Goal: Transaction & Acquisition: Purchase product/service

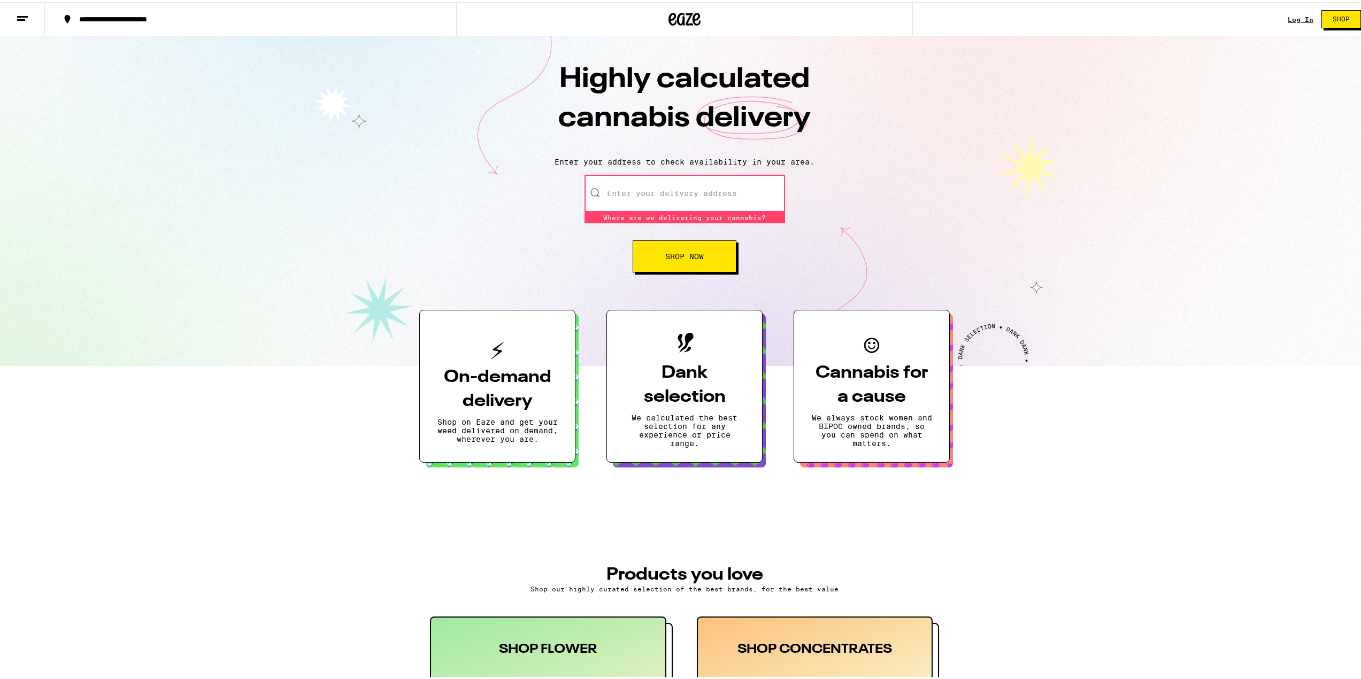
click at [666, 182] on input "Enter your delivery address" at bounding box center [684, 191] width 200 height 37
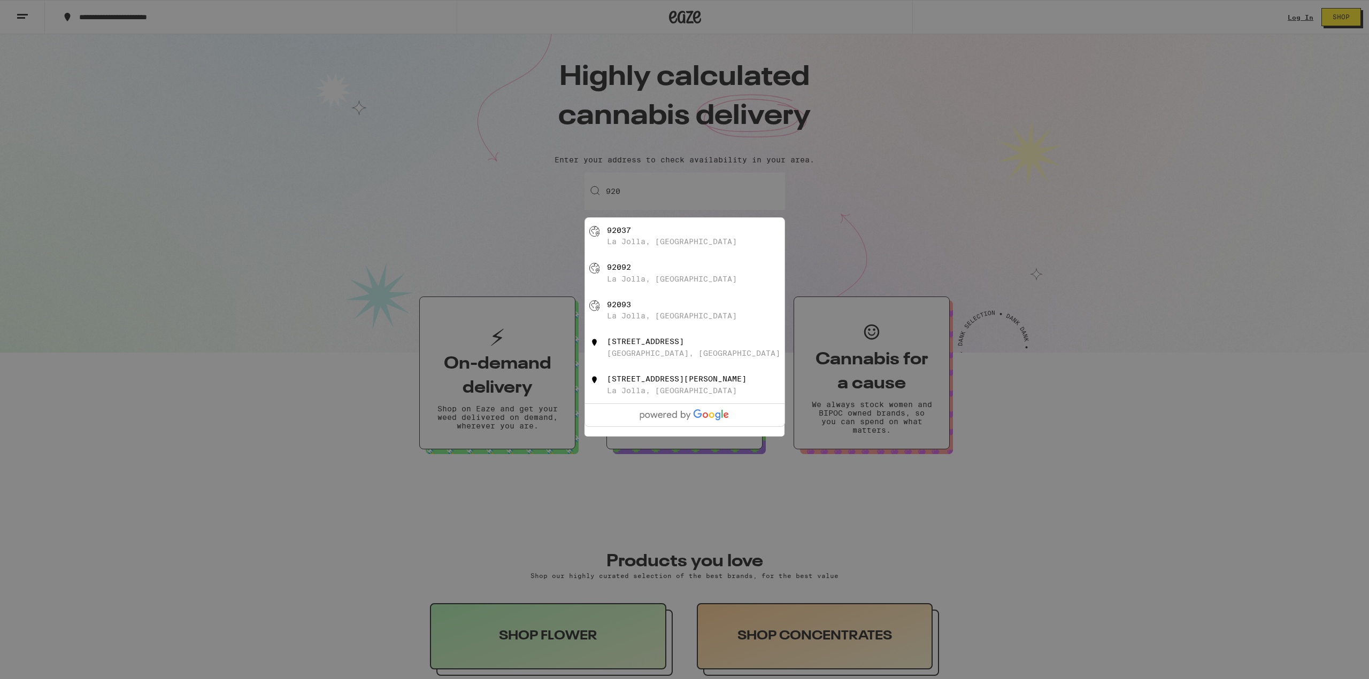
click at [671, 228] on div "[GEOGRAPHIC_DATA], [GEOGRAPHIC_DATA]" at bounding box center [702, 236] width 191 height 20
type input "[GEOGRAPHIC_DATA]"
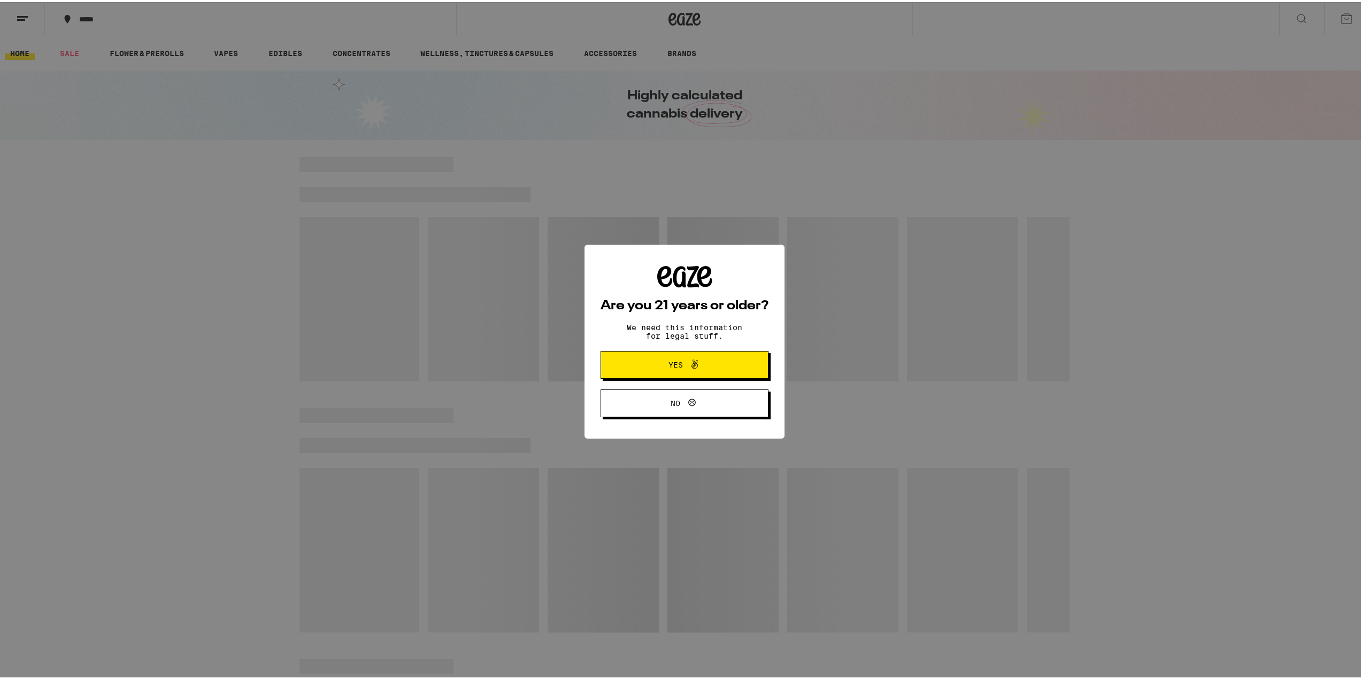
click at [724, 362] on button "Yes" at bounding box center [684, 363] width 168 height 28
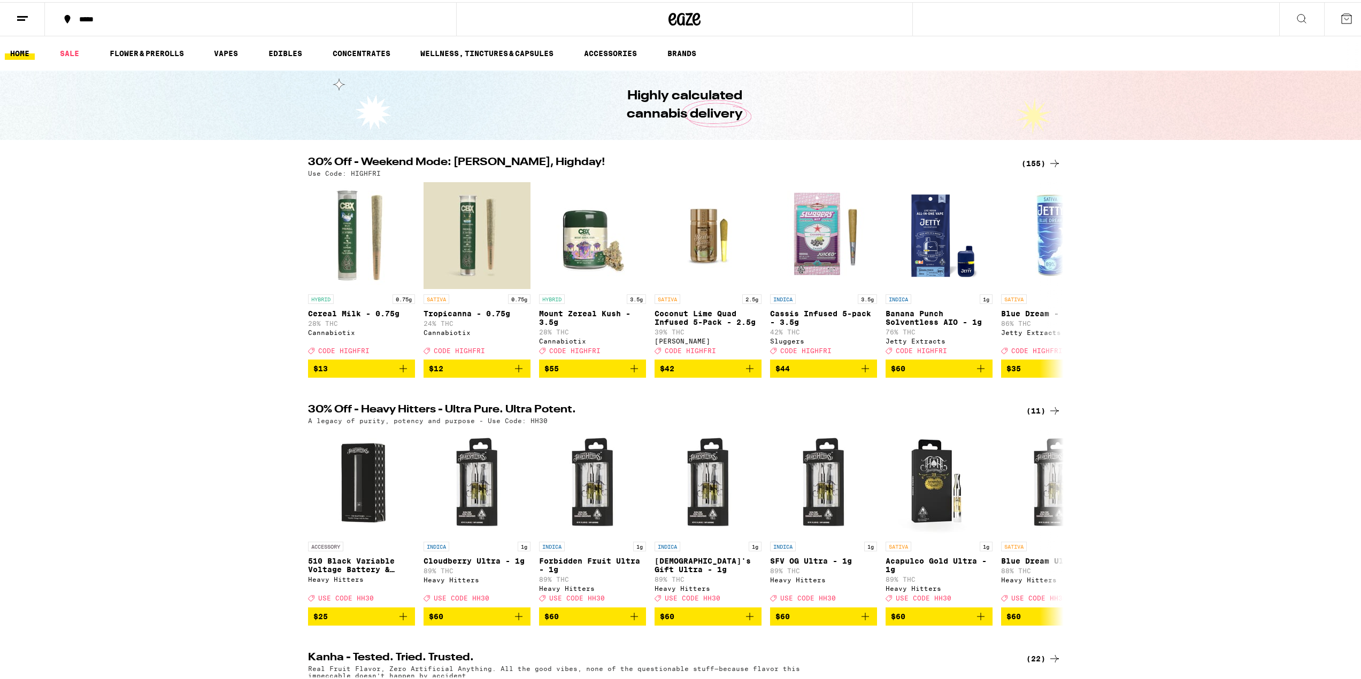
drag, startPoint x: 207, startPoint y: 11, endPoint x: 235, endPoint y: 285, distance: 275.7
click at [211, 49] on link "VAPES" at bounding box center [225, 51] width 35 height 13
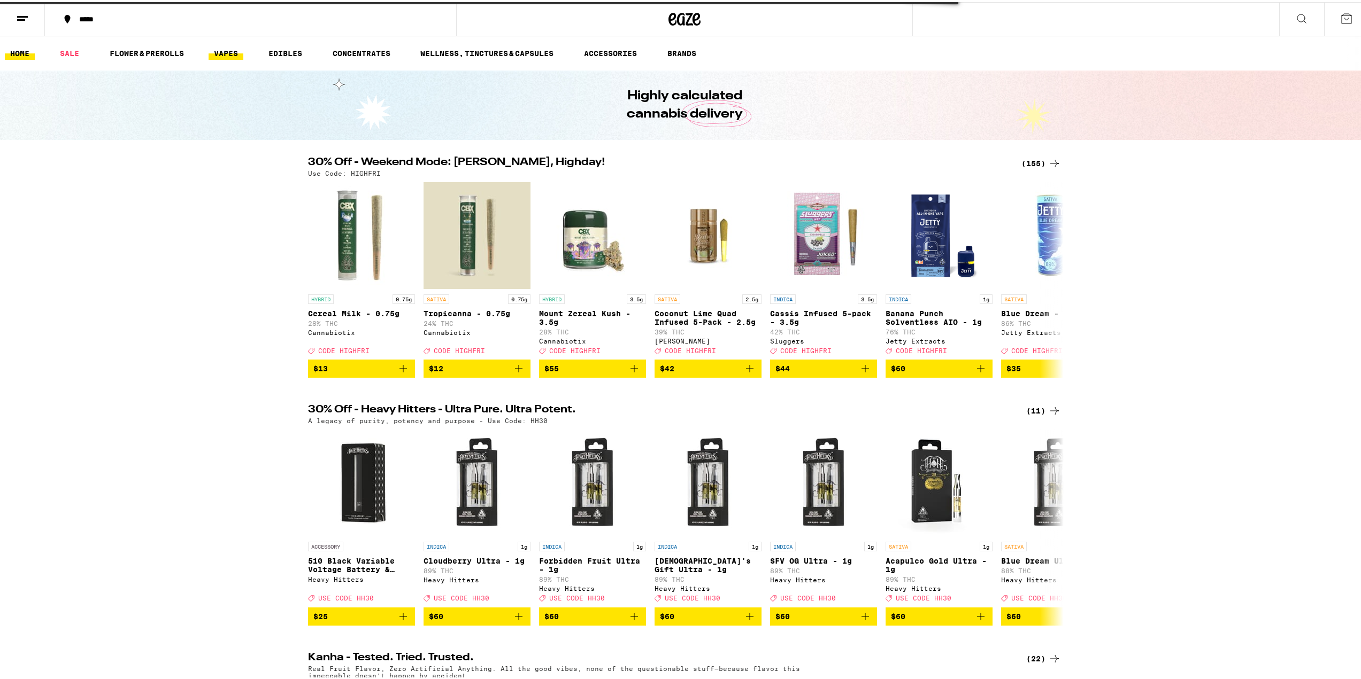
click at [219, 56] on link "VAPES" at bounding box center [225, 51] width 35 height 13
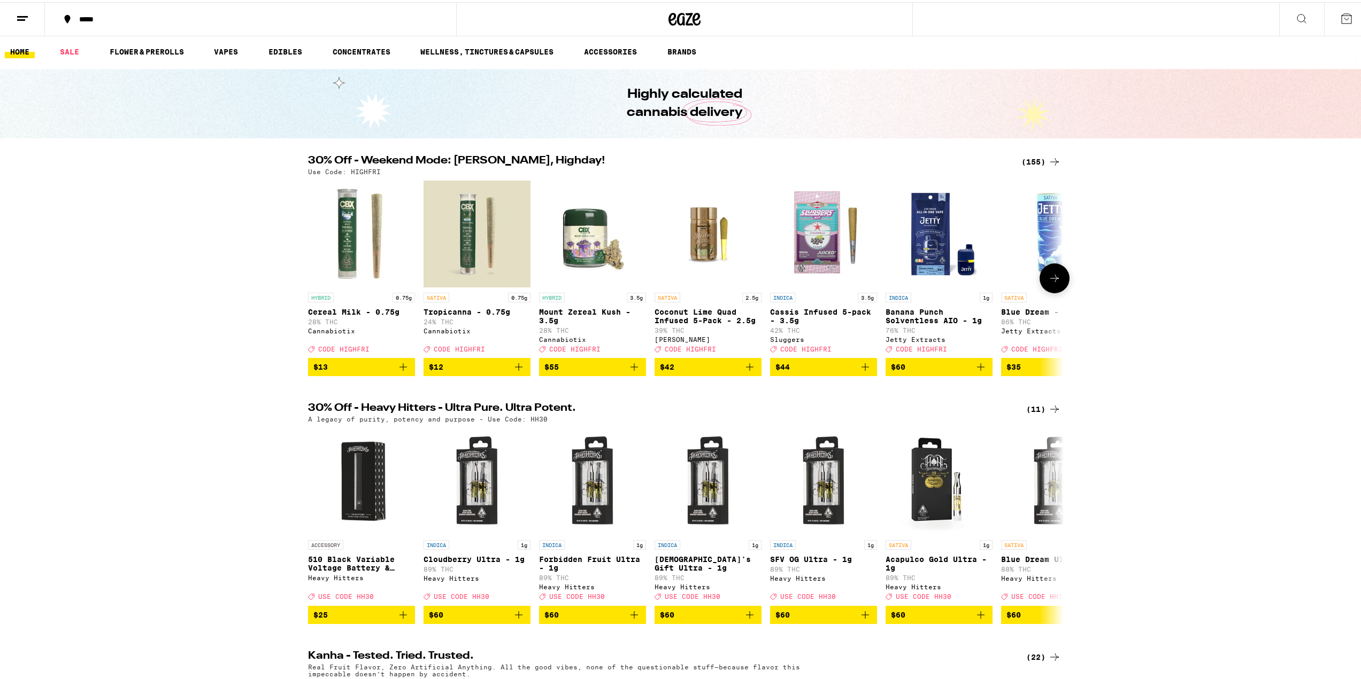
scroll to position [214, 0]
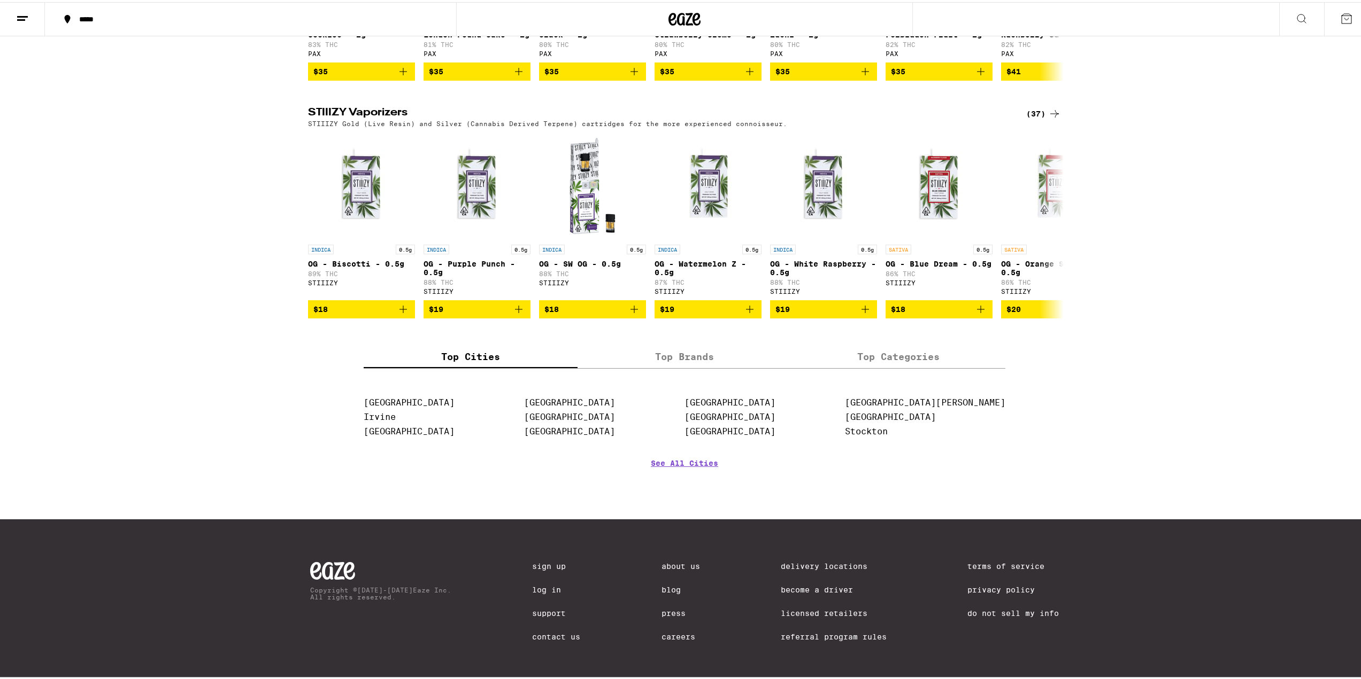
scroll to position [737, 0]
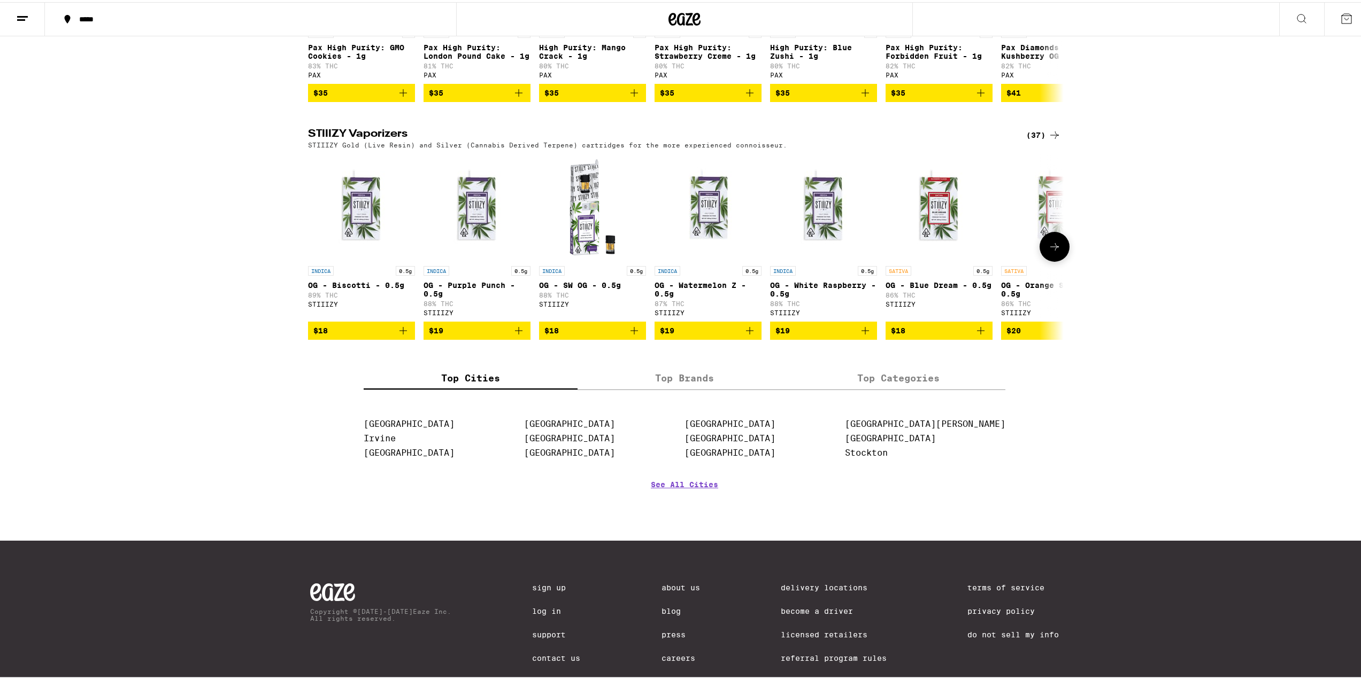
click at [1053, 256] on button at bounding box center [1054, 245] width 30 height 30
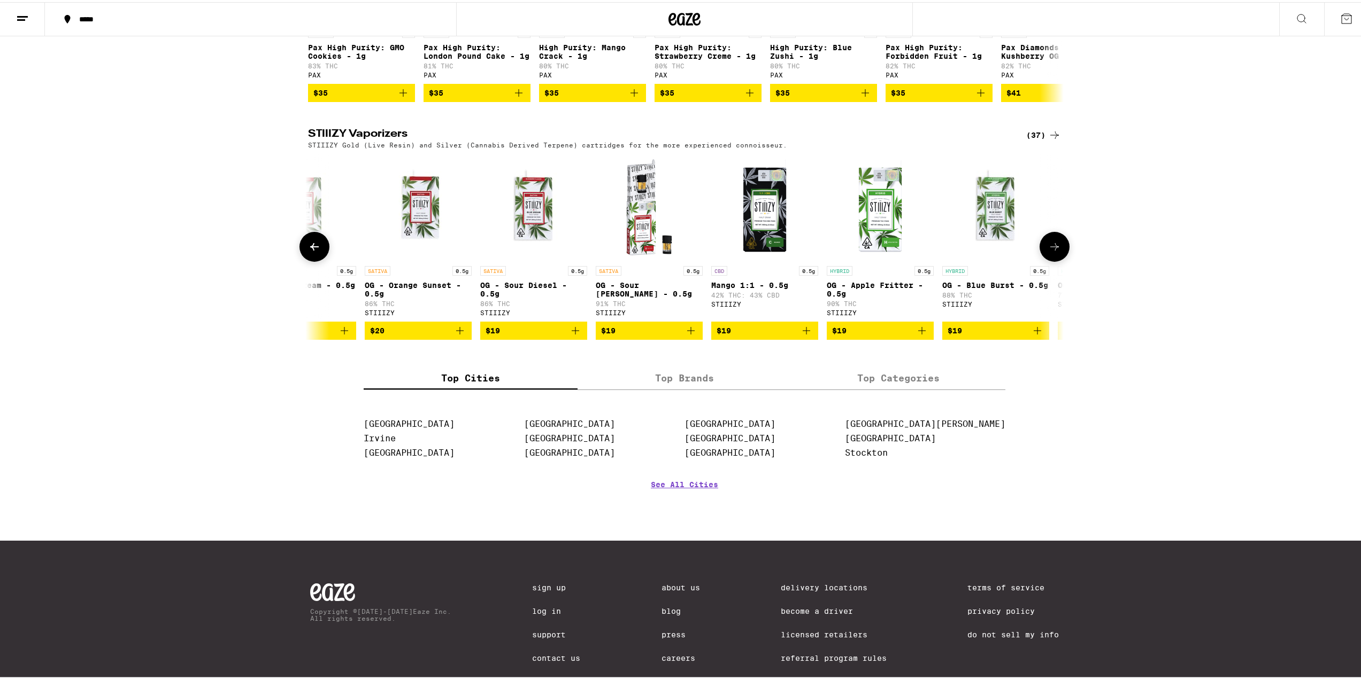
click at [1053, 256] on button at bounding box center [1054, 245] width 30 height 30
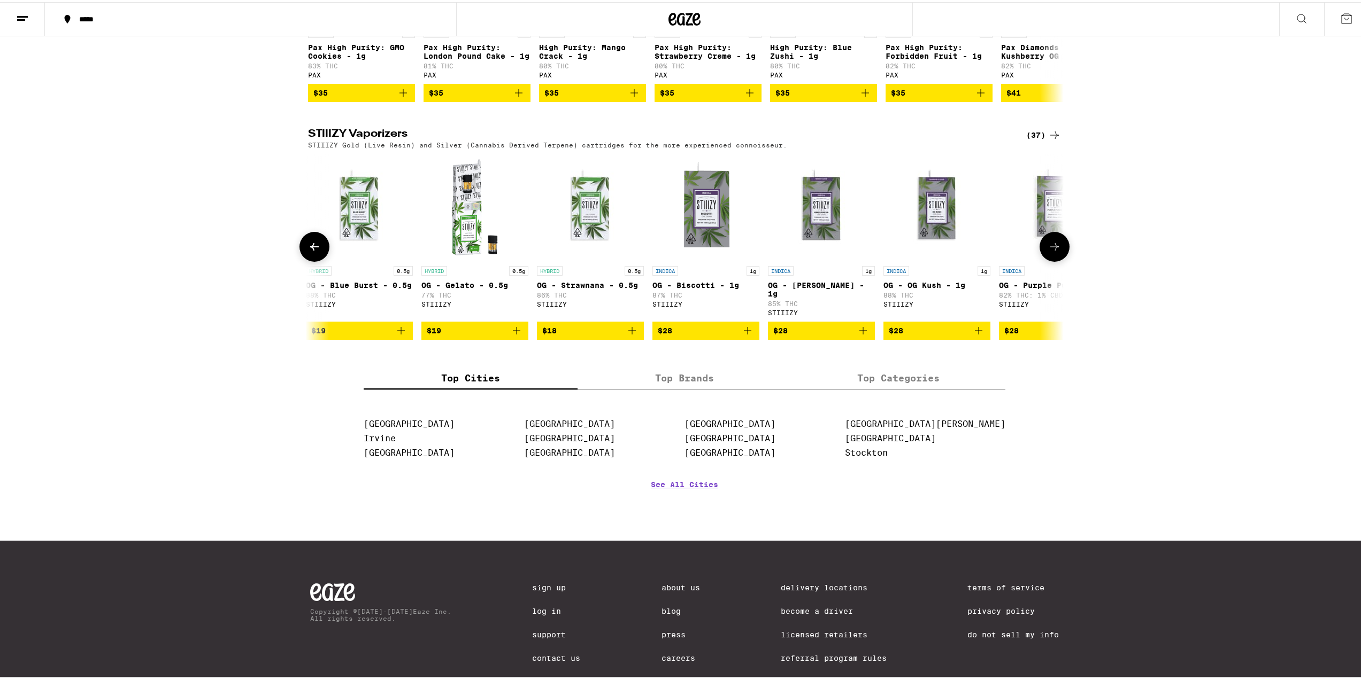
click at [1053, 251] on icon at bounding box center [1054, 244] width 13 height 13
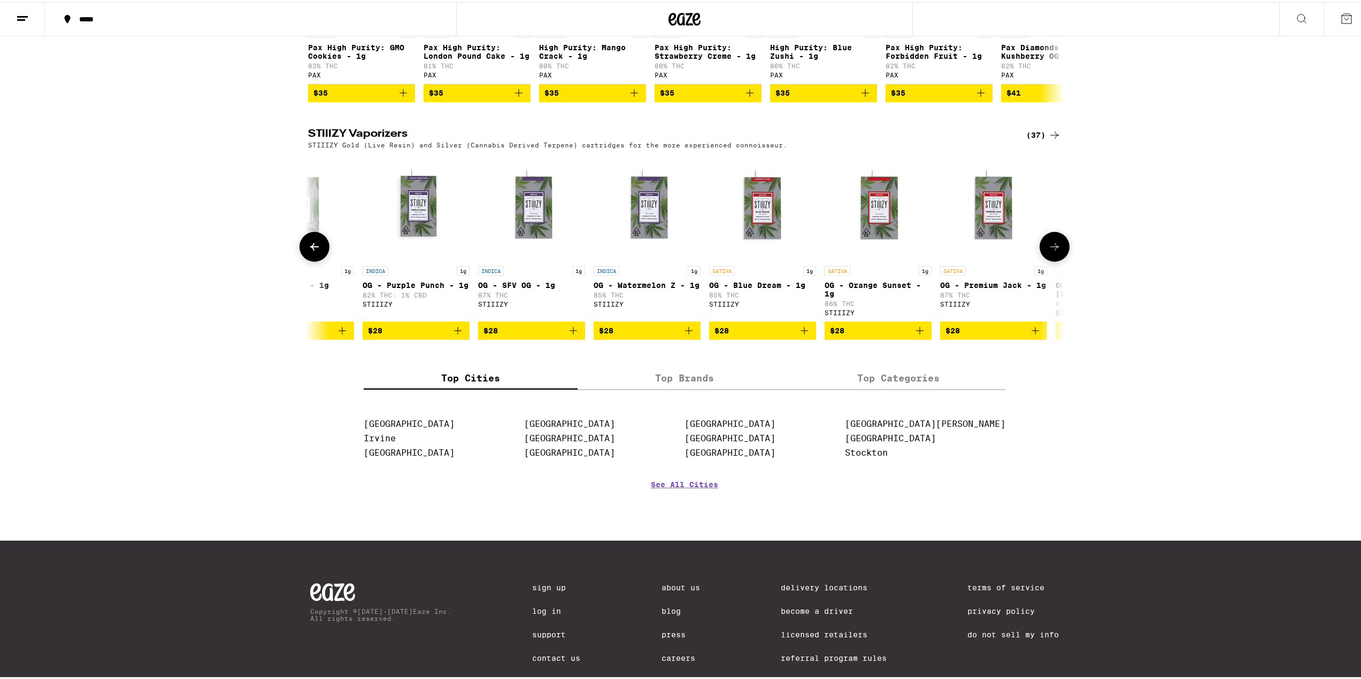
click at [1052, 251] on icon at bounding box center [1054, 244] width 13 height 13
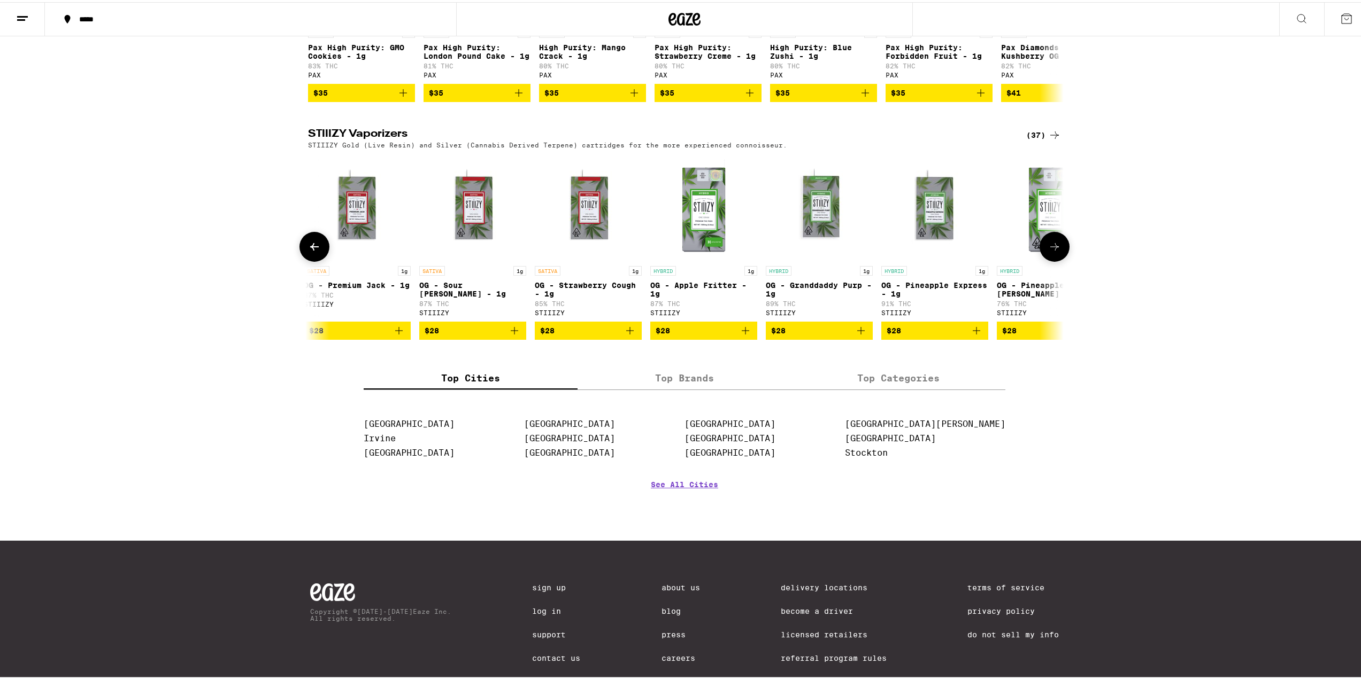
click at [1052, 251] on icon at bounding box center [1054, 244] width 13 height 13
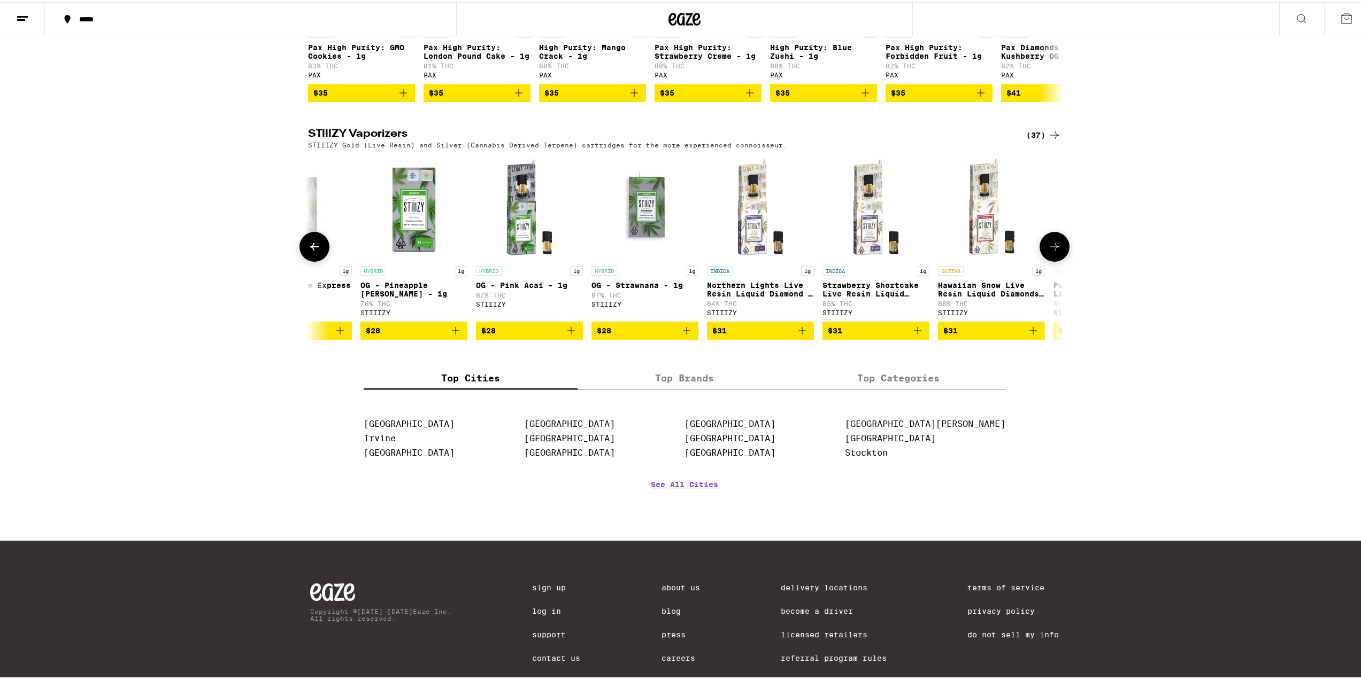
click at [1052, 251] on icon at bounding box center [1054, 244] width 13 height 13
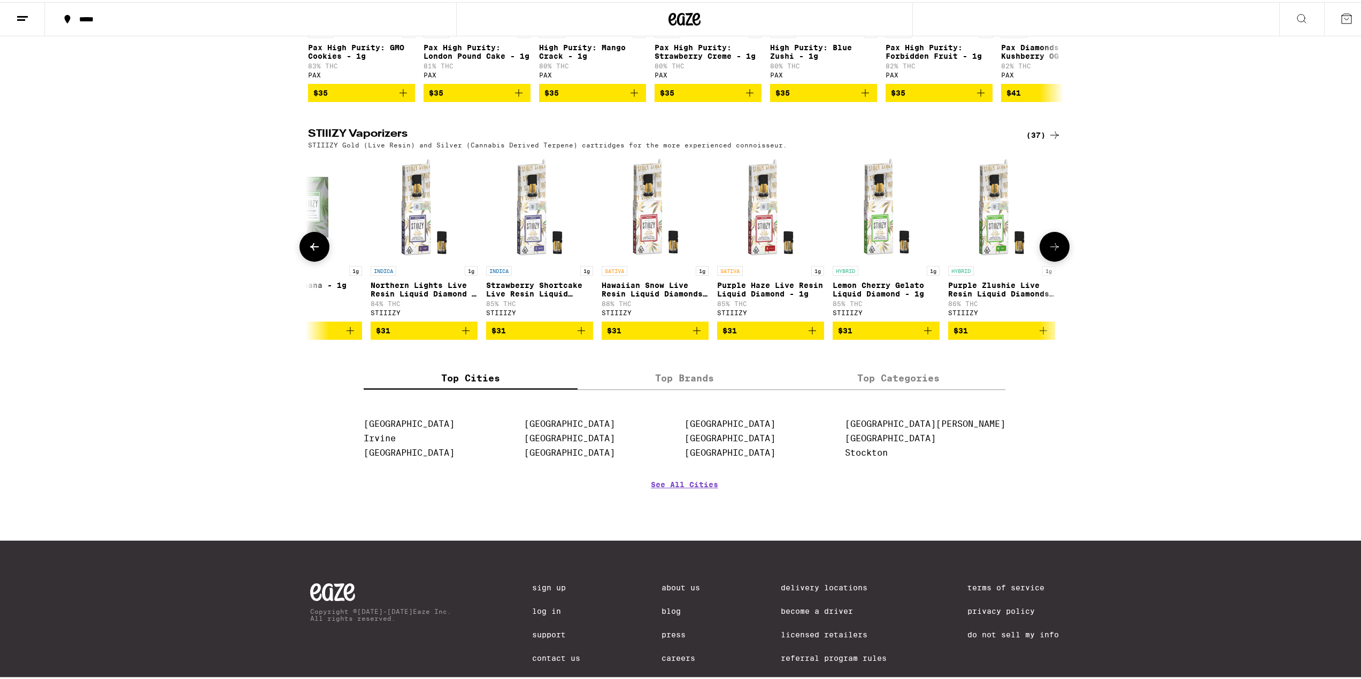
scroll to position [0, 3520]
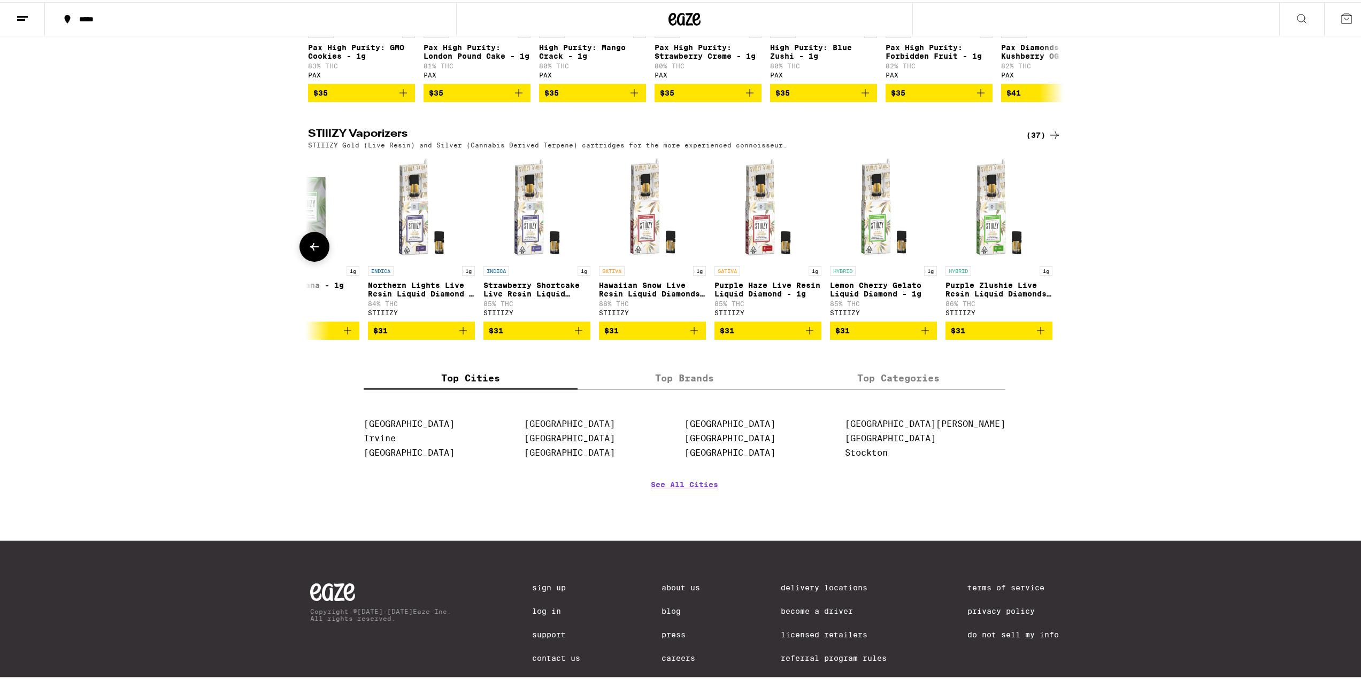
click at [1052, 258] on div at bounding box center [1054, 245] width 30 height 30
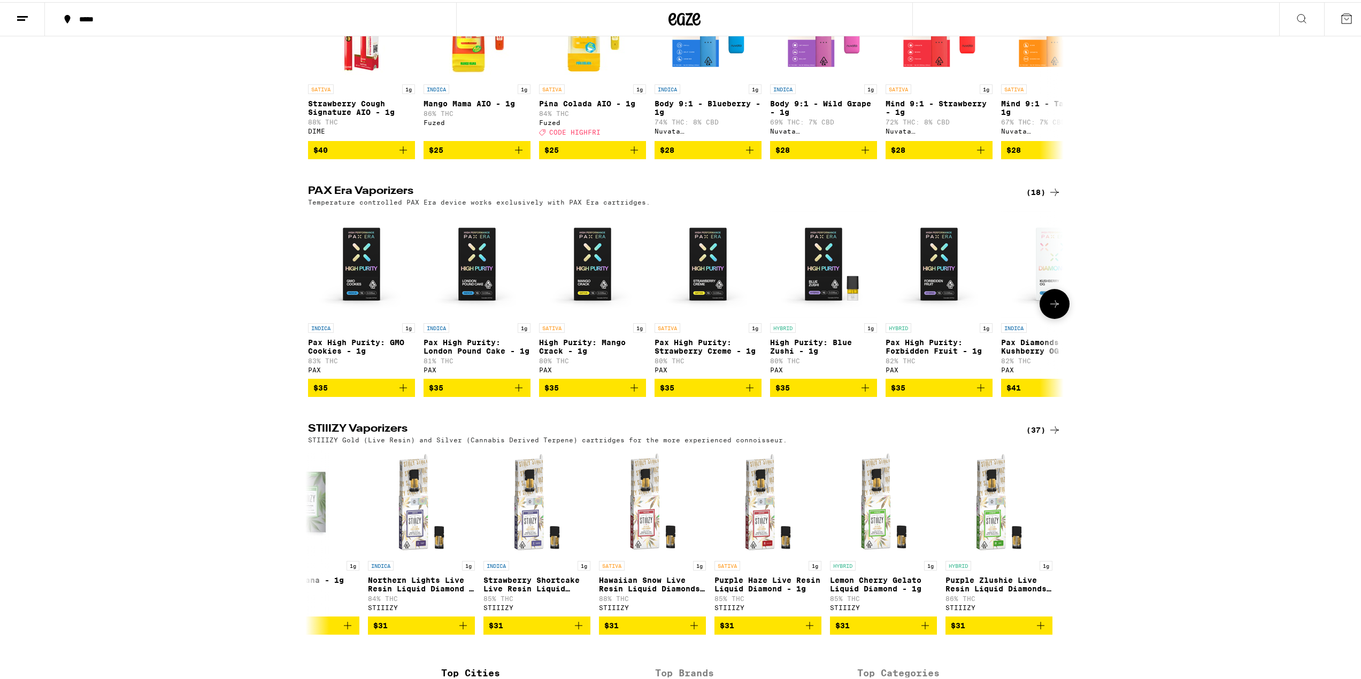
scroll to position [416, 0]
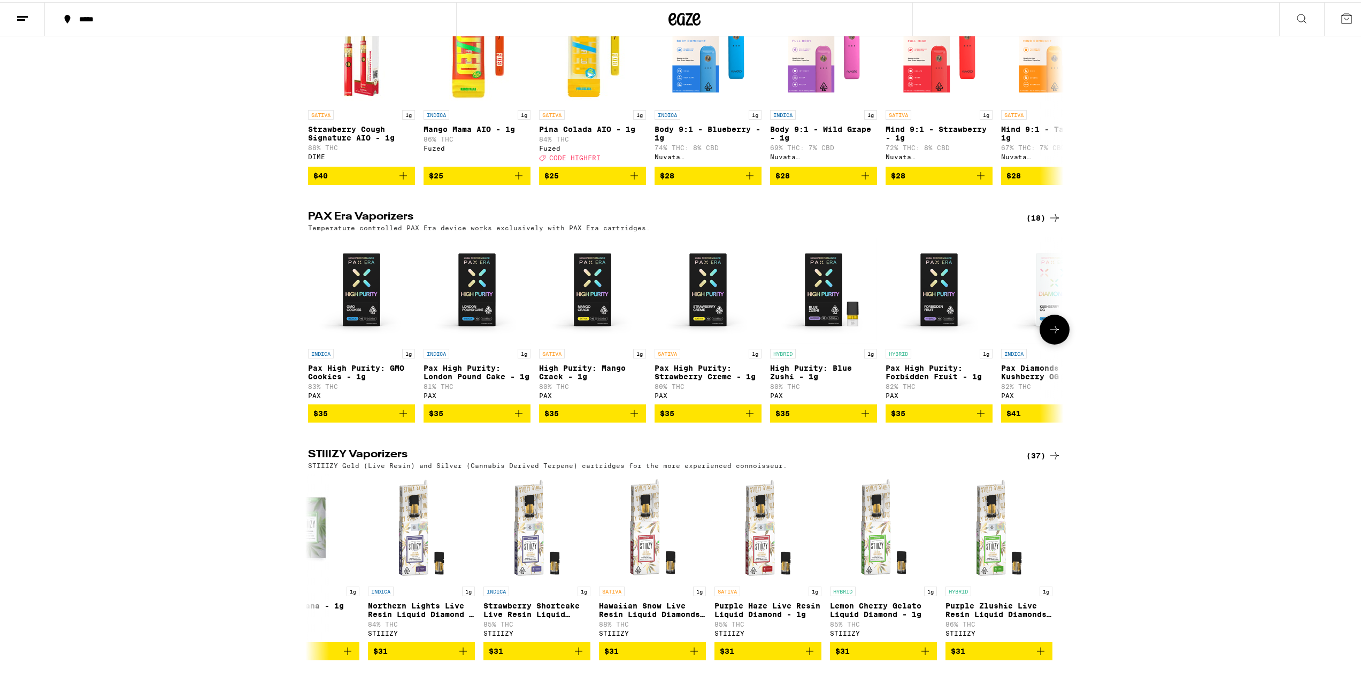
click at [1048, 333] on icon at bounding box center [1054, 327] width 13 height 13
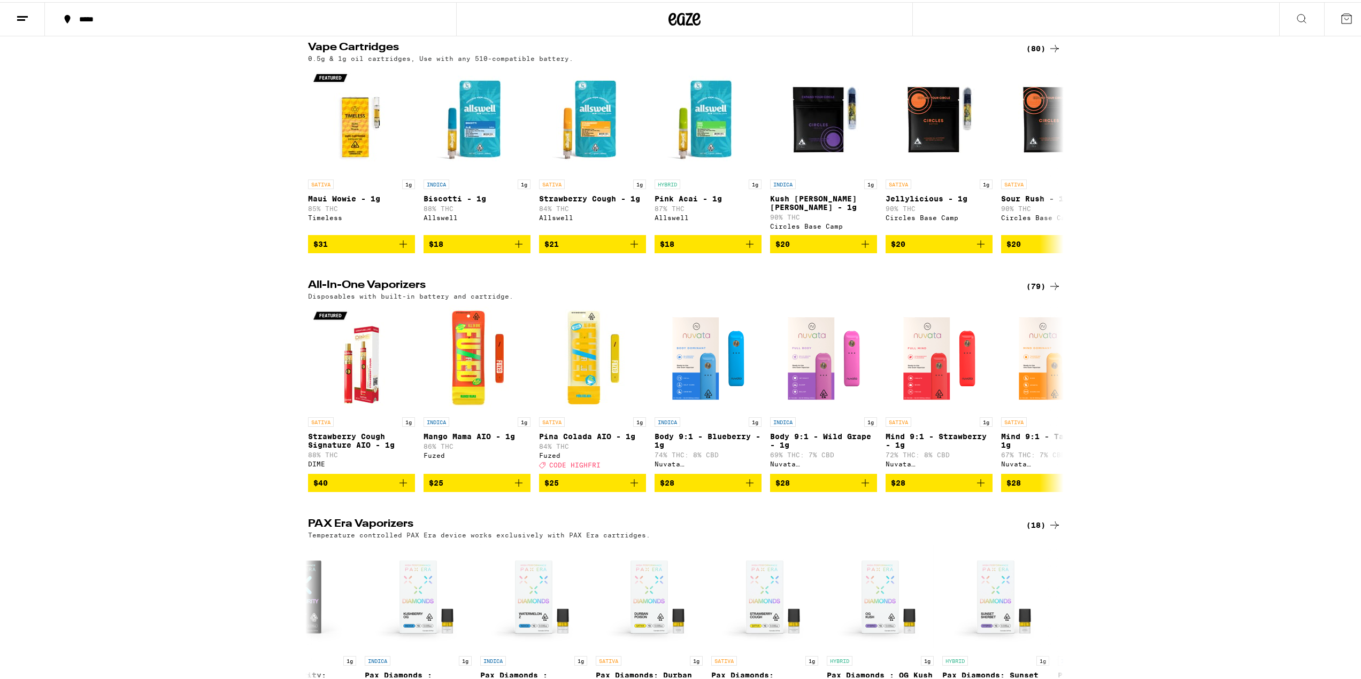
scroll to position [95, 0]
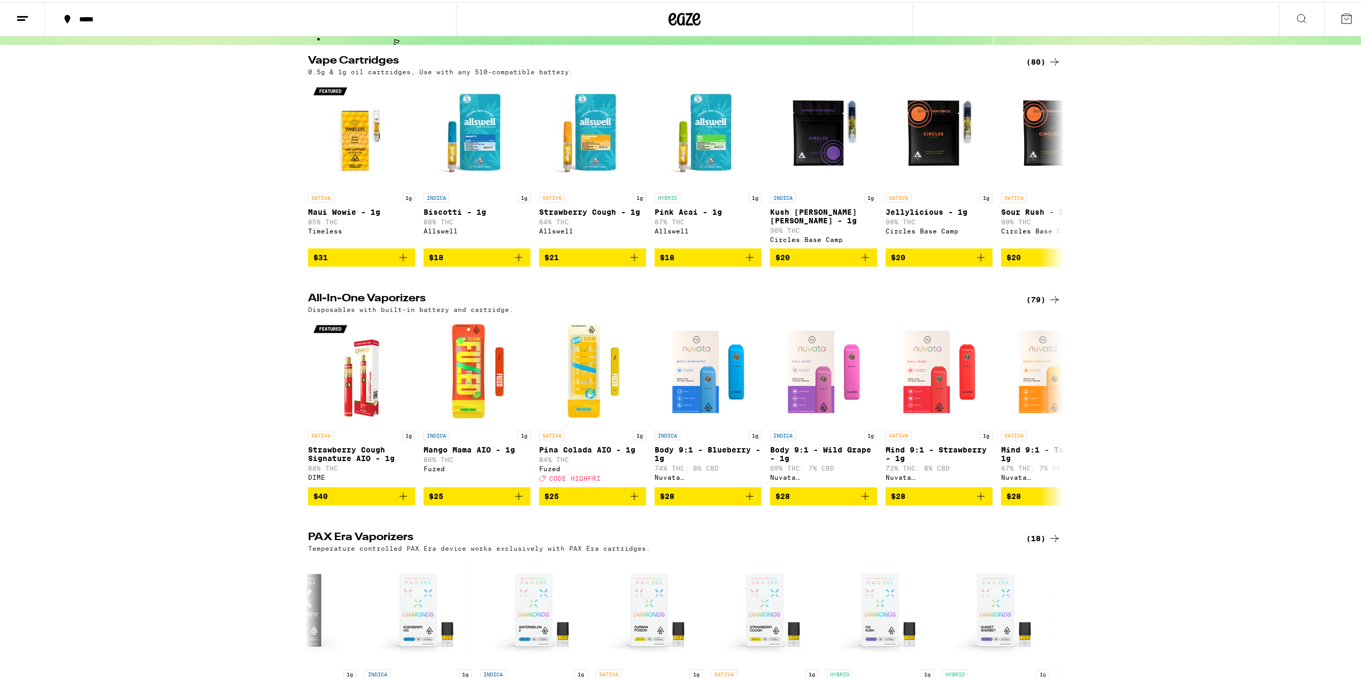
click at [1052, 294] on icon at bounding box center [1054, 297] width 13 height 13
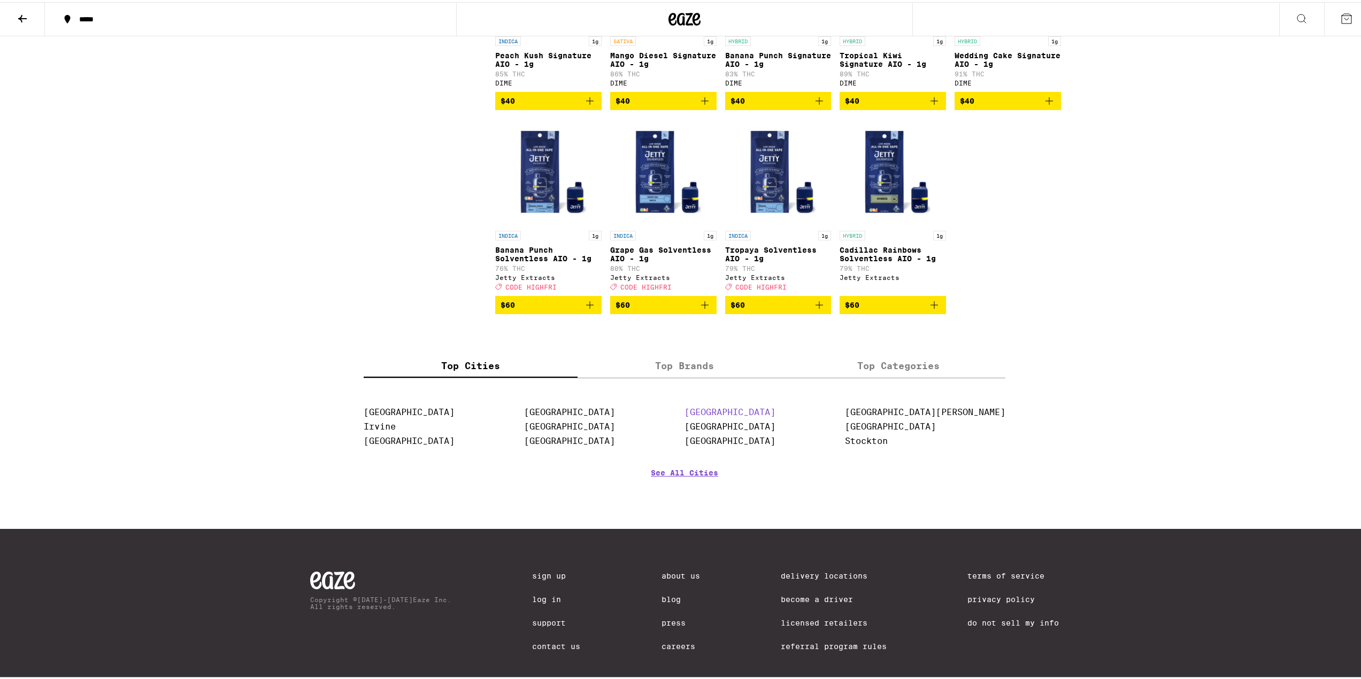
scroll to position [2833, 0]
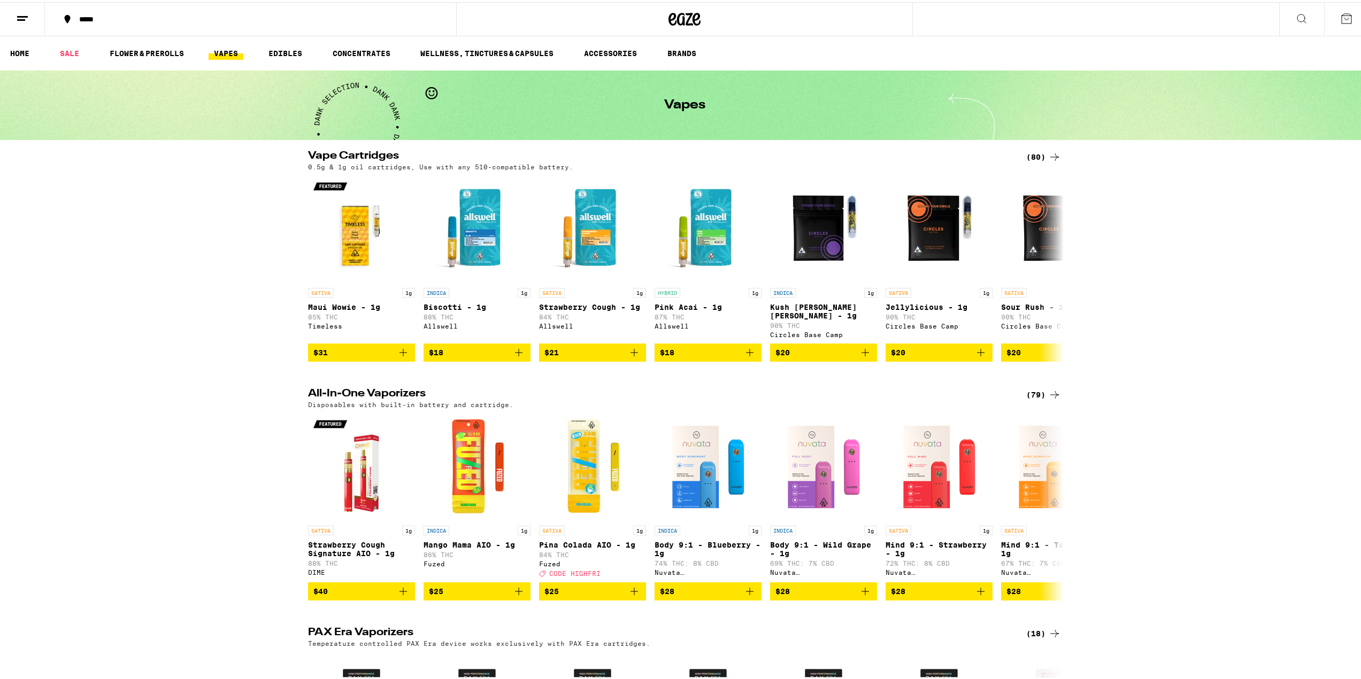
click at [1297, 22] on icon at bounding box center [1301, 16] width 13 height 13
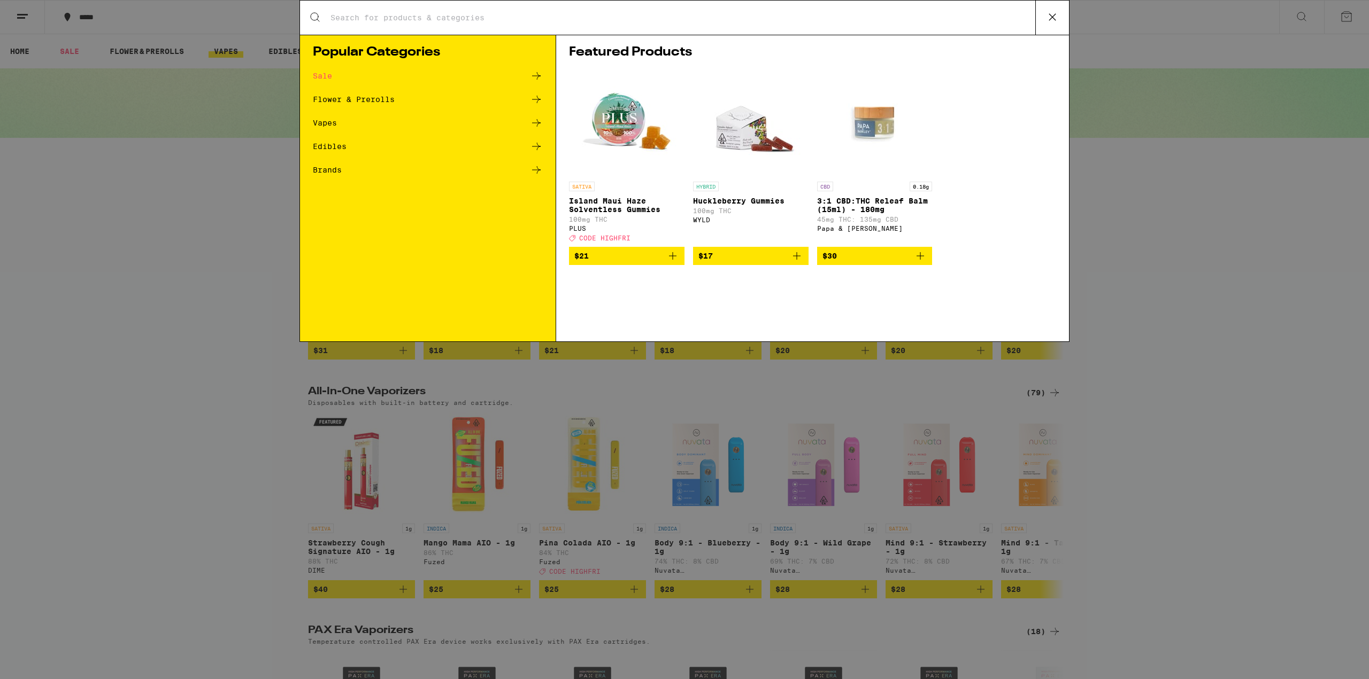
click at [469, 16] on input "Search for Products" at bounding box center [682, 18] width 705 height 10
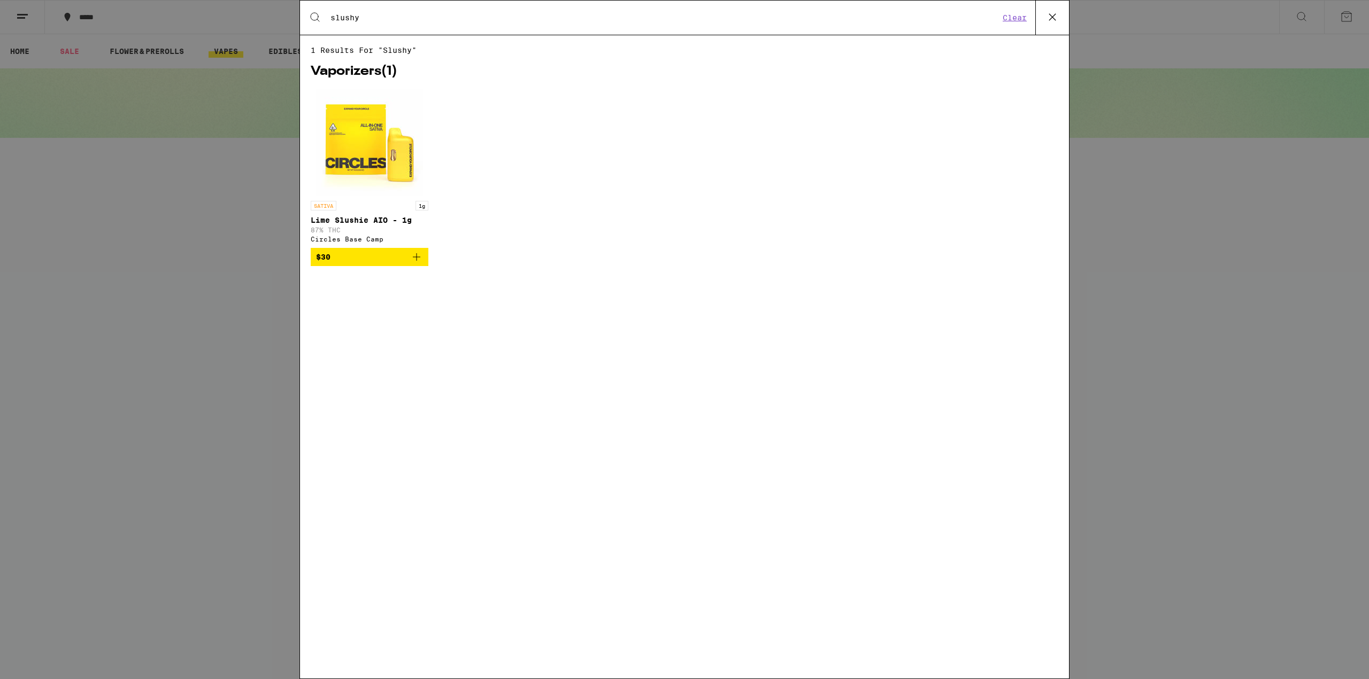
type input "slushy"
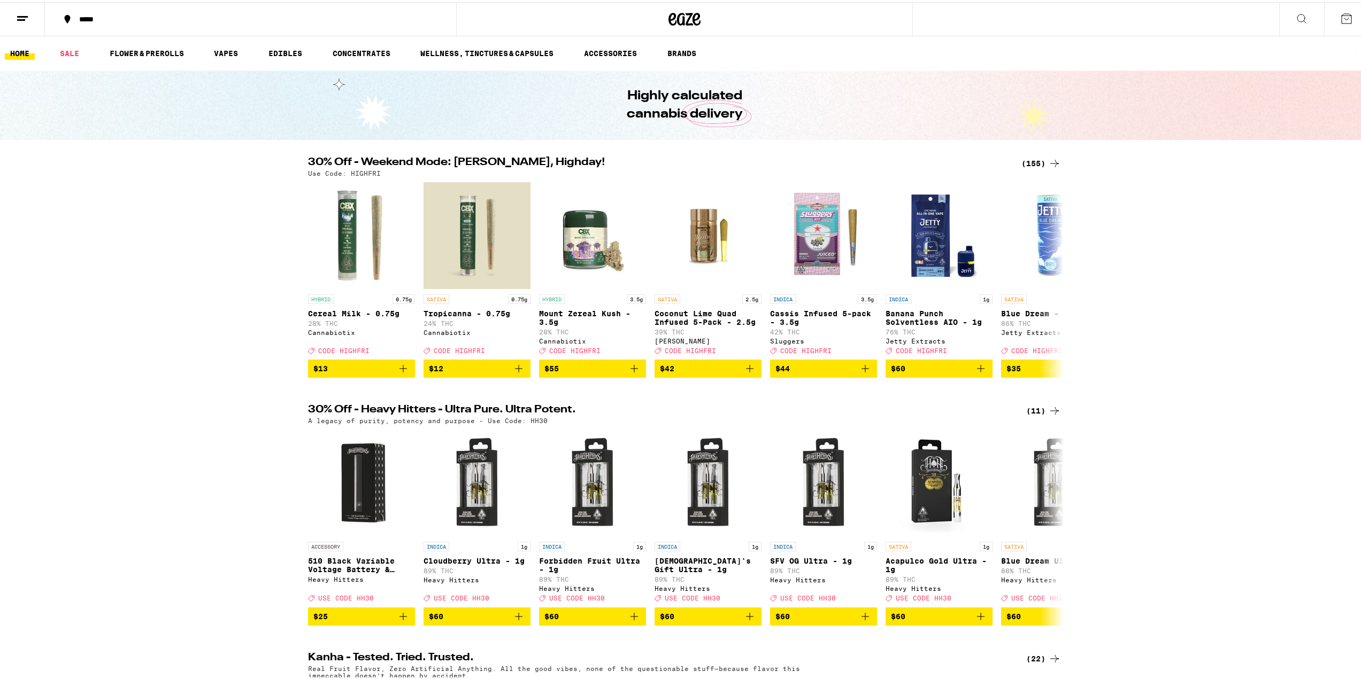
click at [593, 373] on span "$55" at bounding box center [592, 366] width 96 height 13
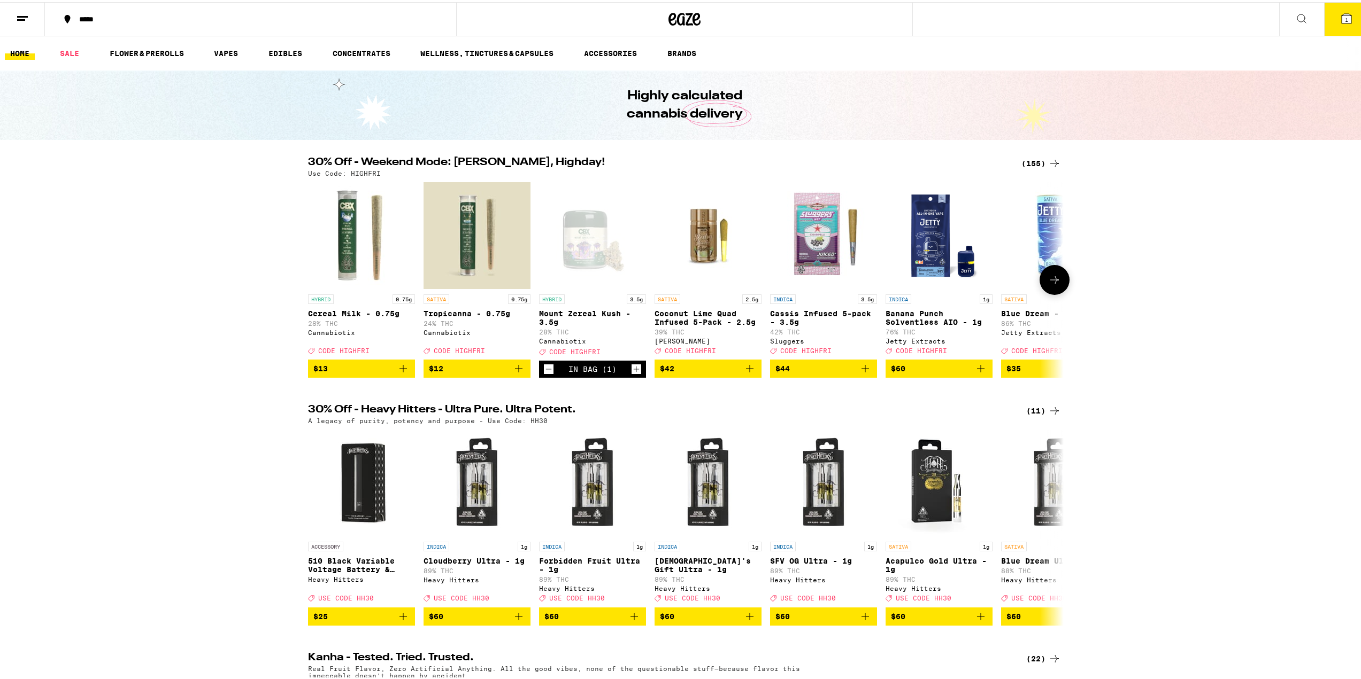
click at [820, 372] on span "$44" at bounding box center [823, 366] width 96 height 13
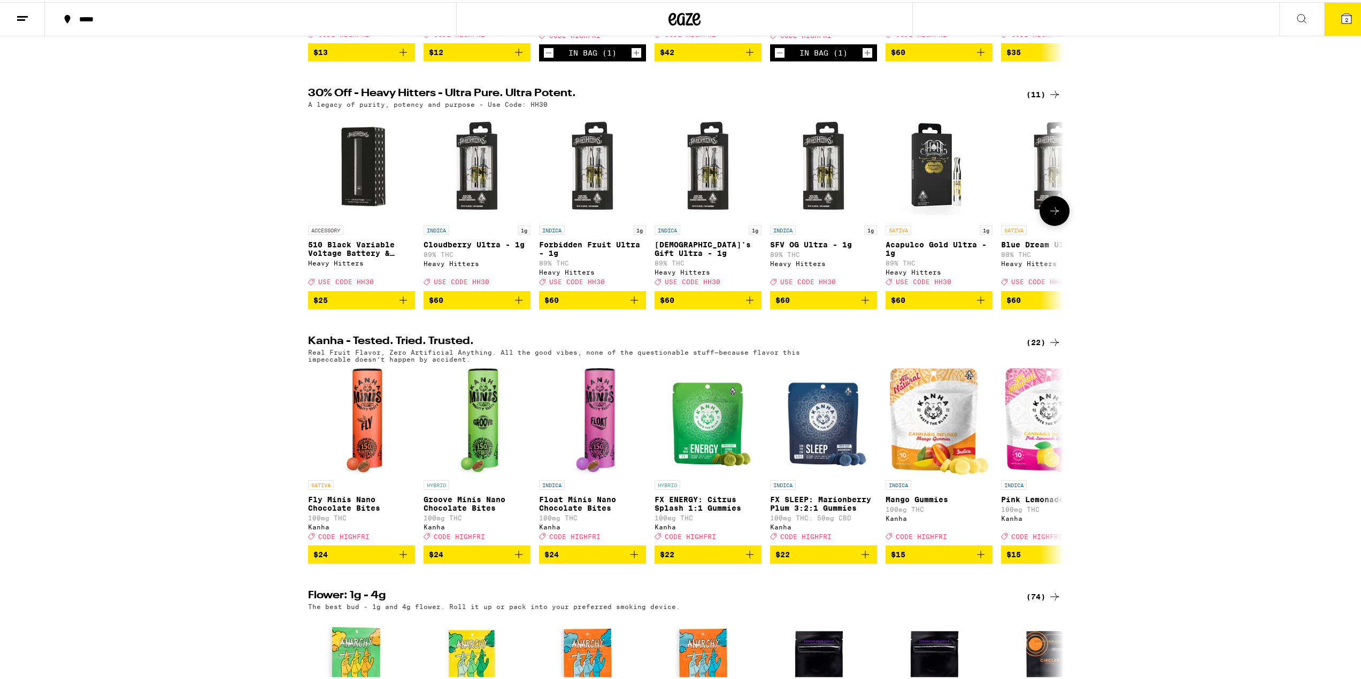
scroll to position [321, 0]
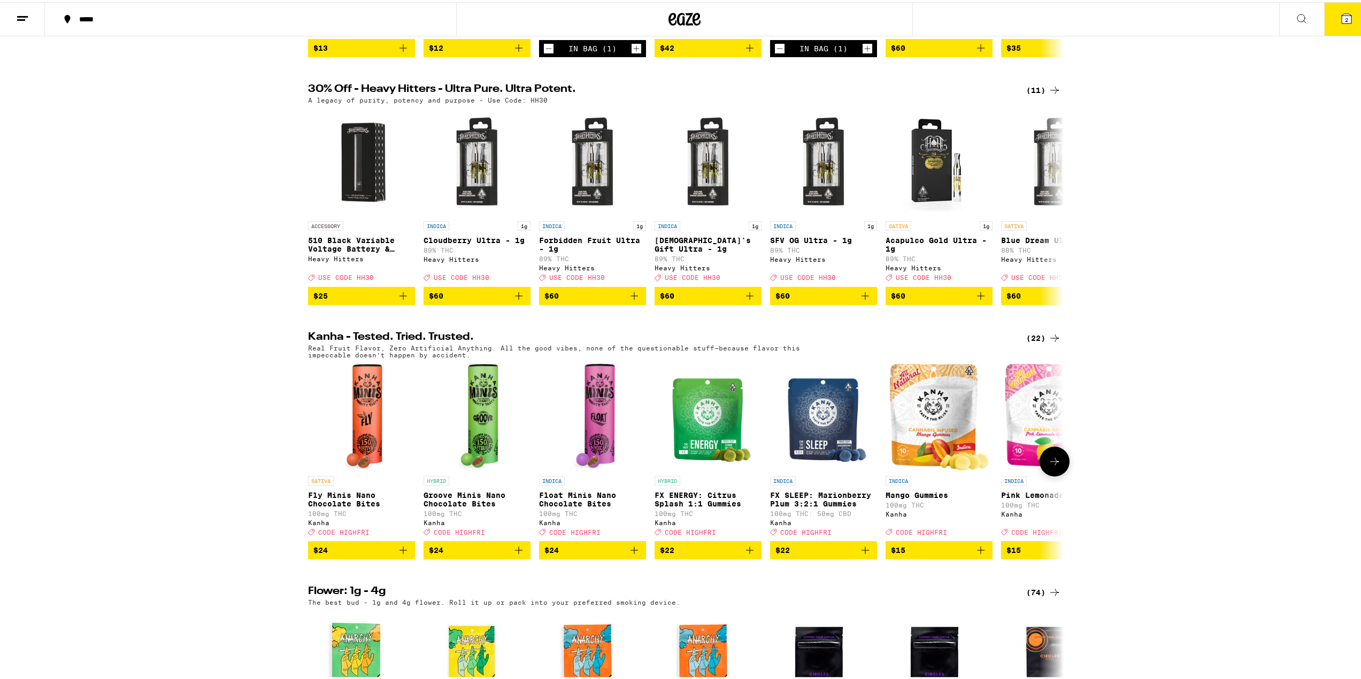
click at [908, 555] on span "$15" at bounding box center [939, 548] width 96 height 13
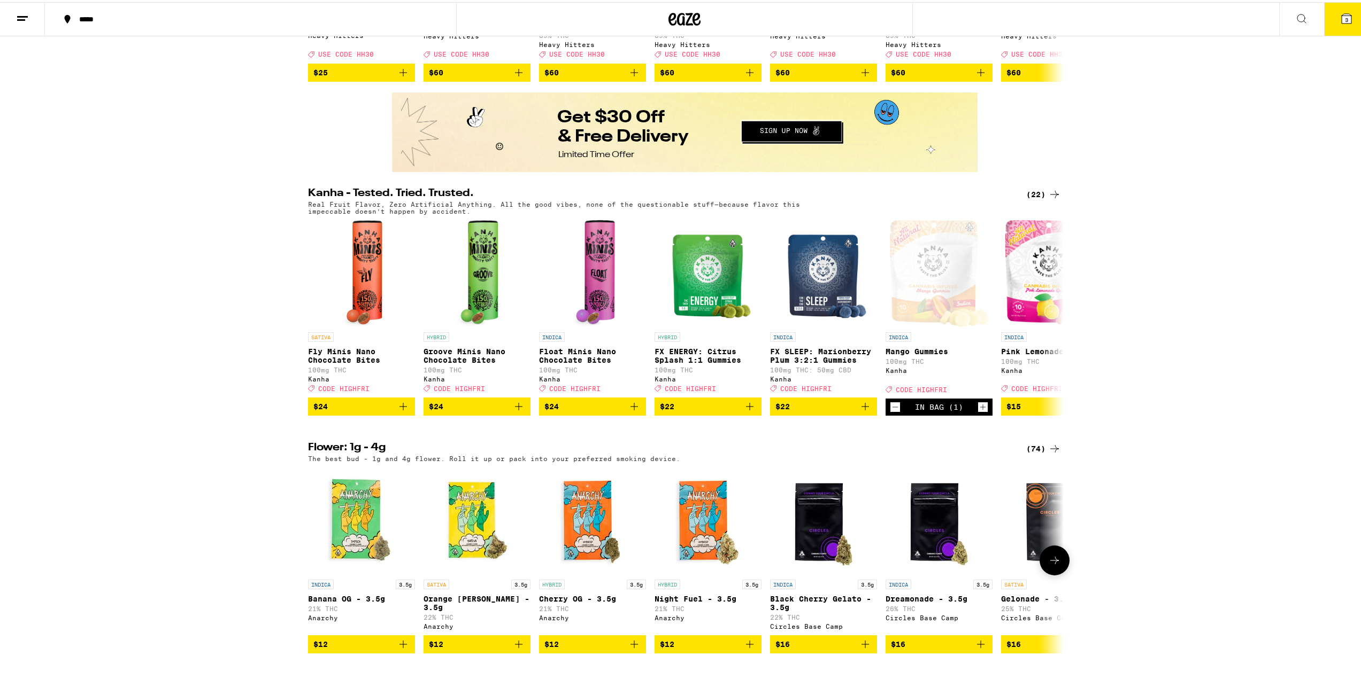
scroll to position [855, 0]
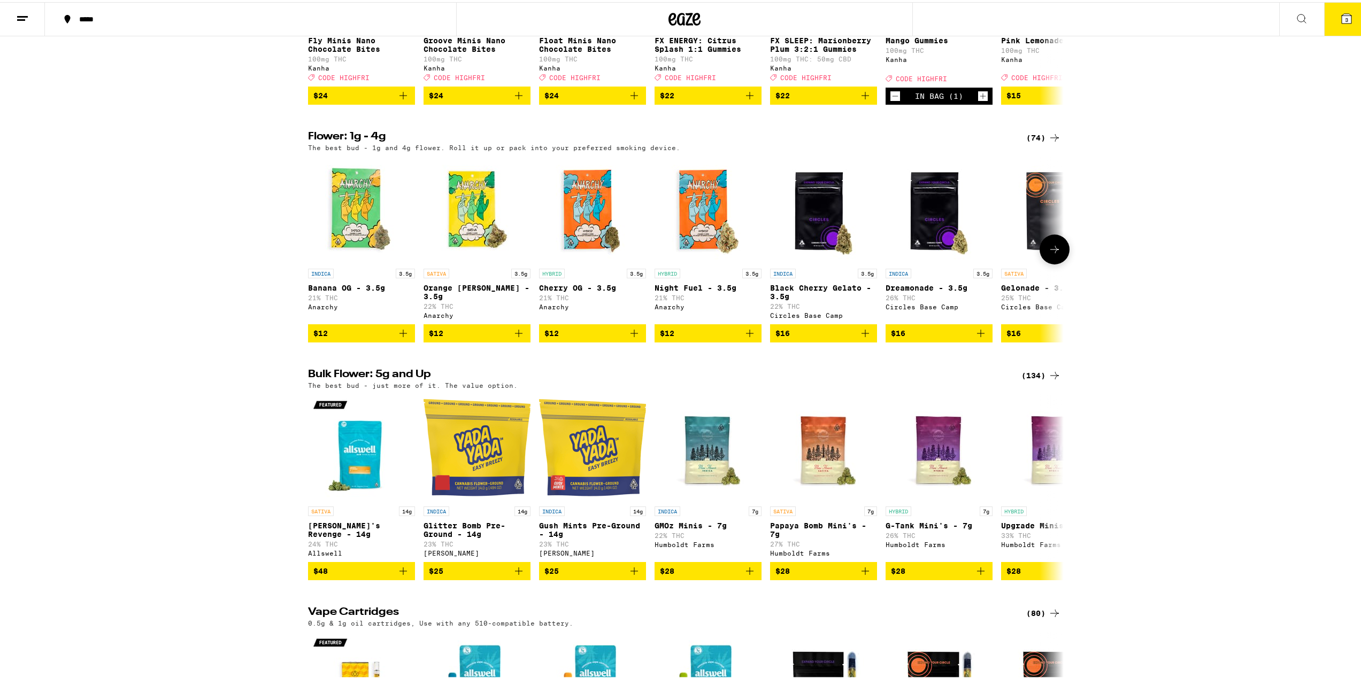
click at [464, 338] on span "$12" at bounding box center [477, 331] width 96 height 13
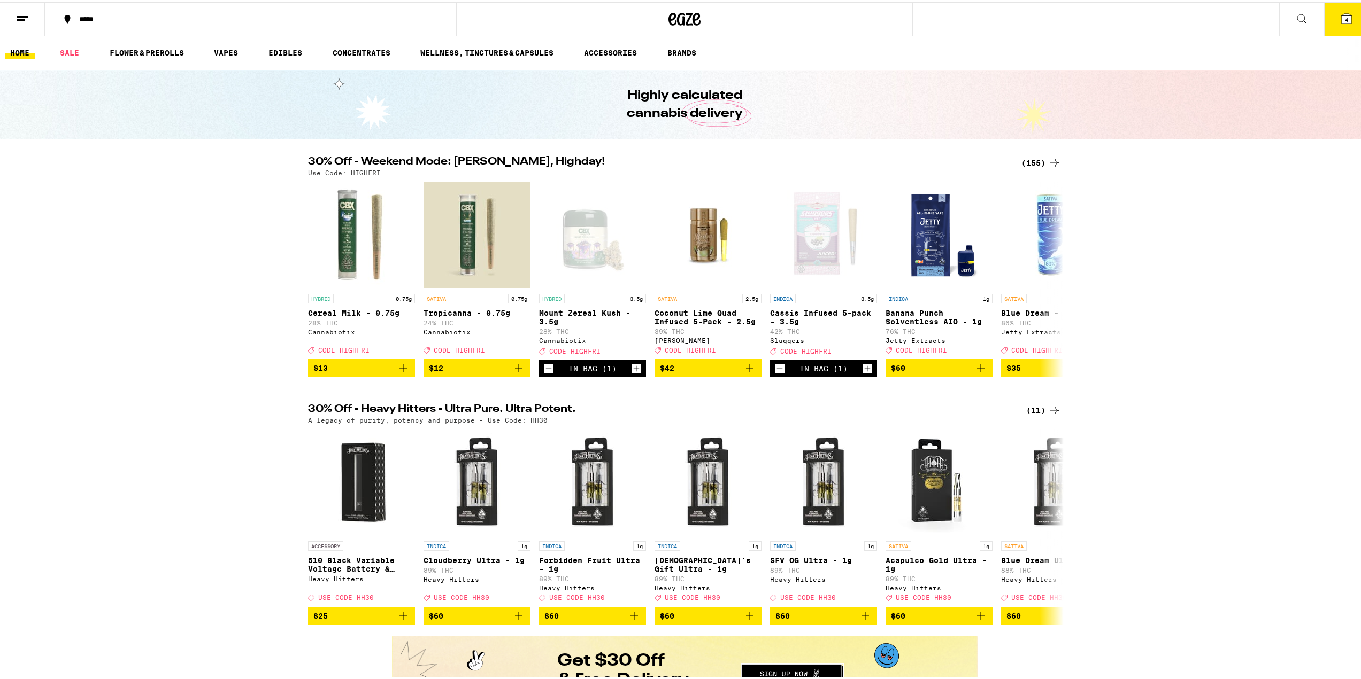
scroll to position [0, 0]
click at [225, 52] on link "VAPES" at bounding box center [225, 51] width 35 height 13
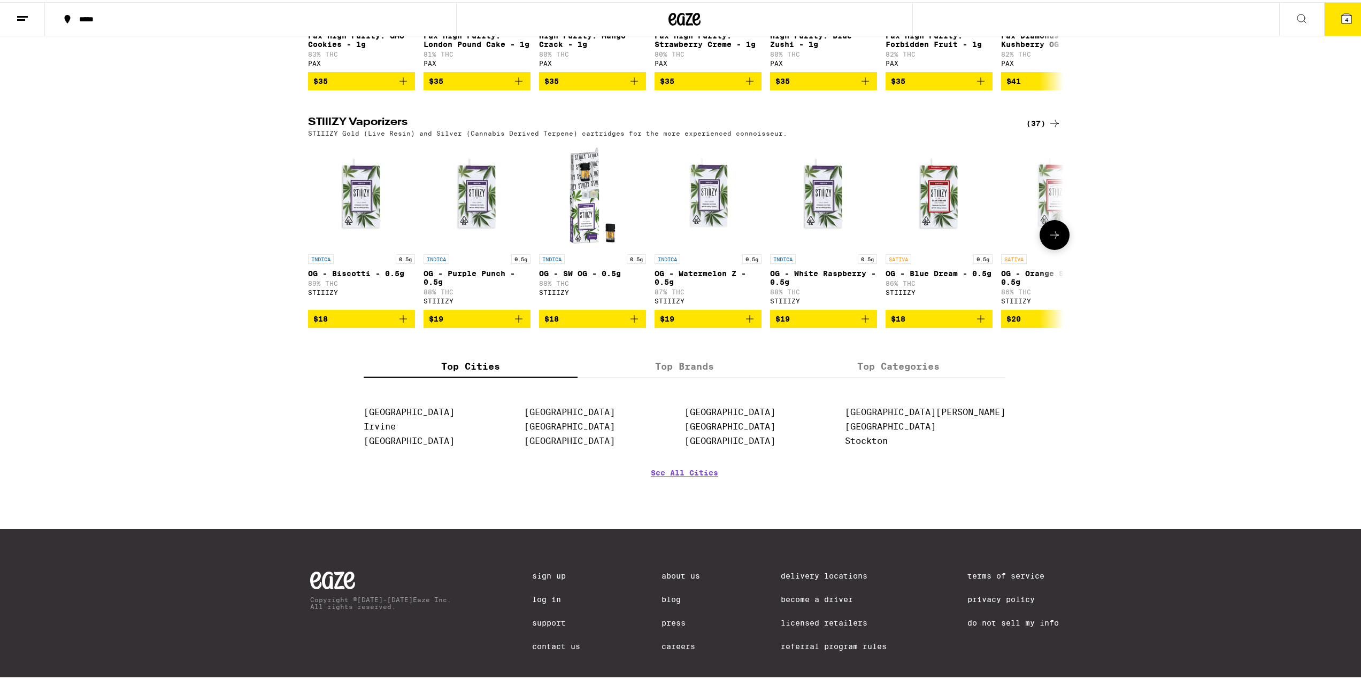
scroll to position [790, 0]
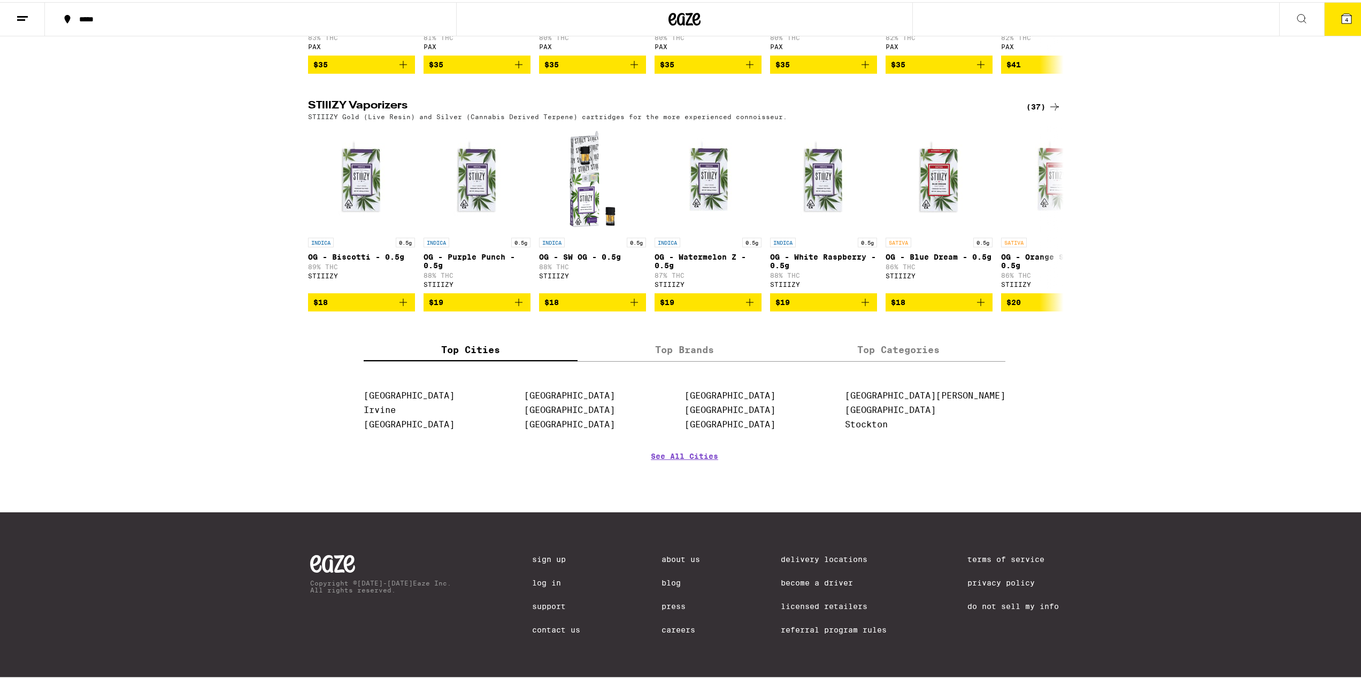
click at [671, 344] on label "Top Brands" at bounding box center [684, 347] width 214 height 23
click at [0, 0] on input "Top Brands" at bounding box center [0, 0] width 0 height 0
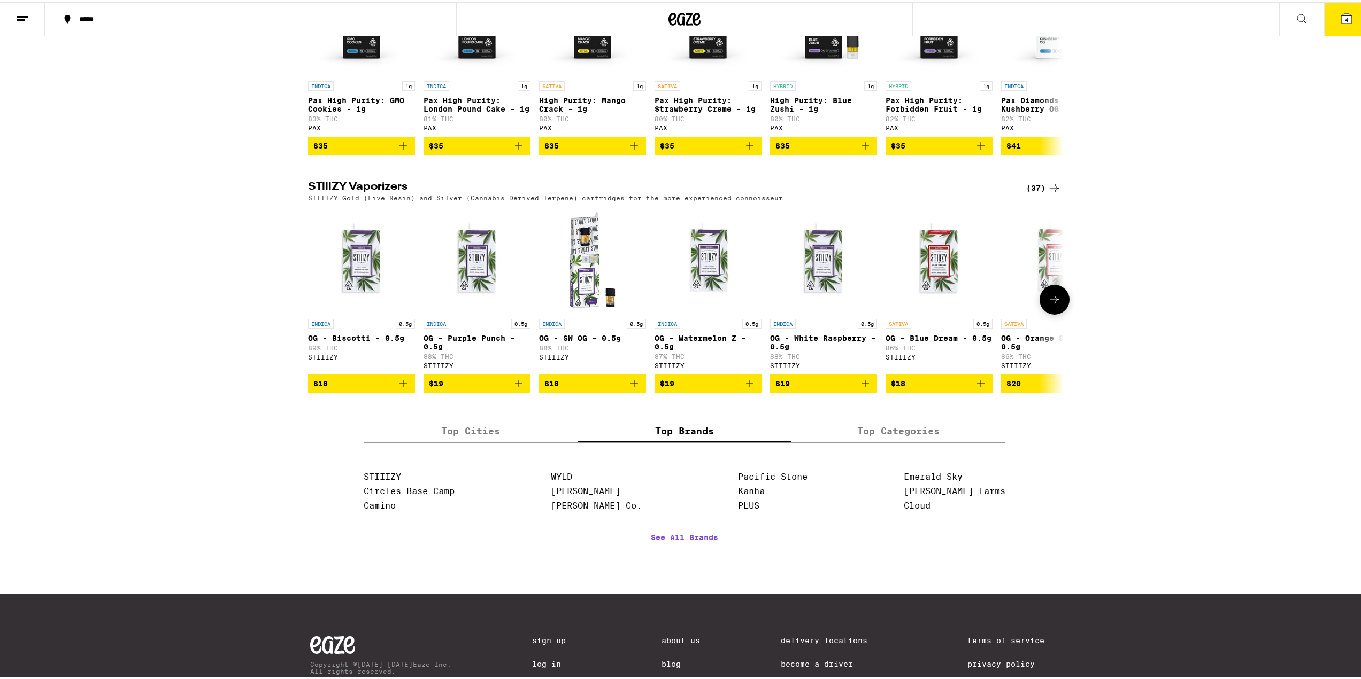
scroll to position [683, 0]
click at [1034, 193] on div "(37)" at bounding box center [1043, 186] width 35 height 13
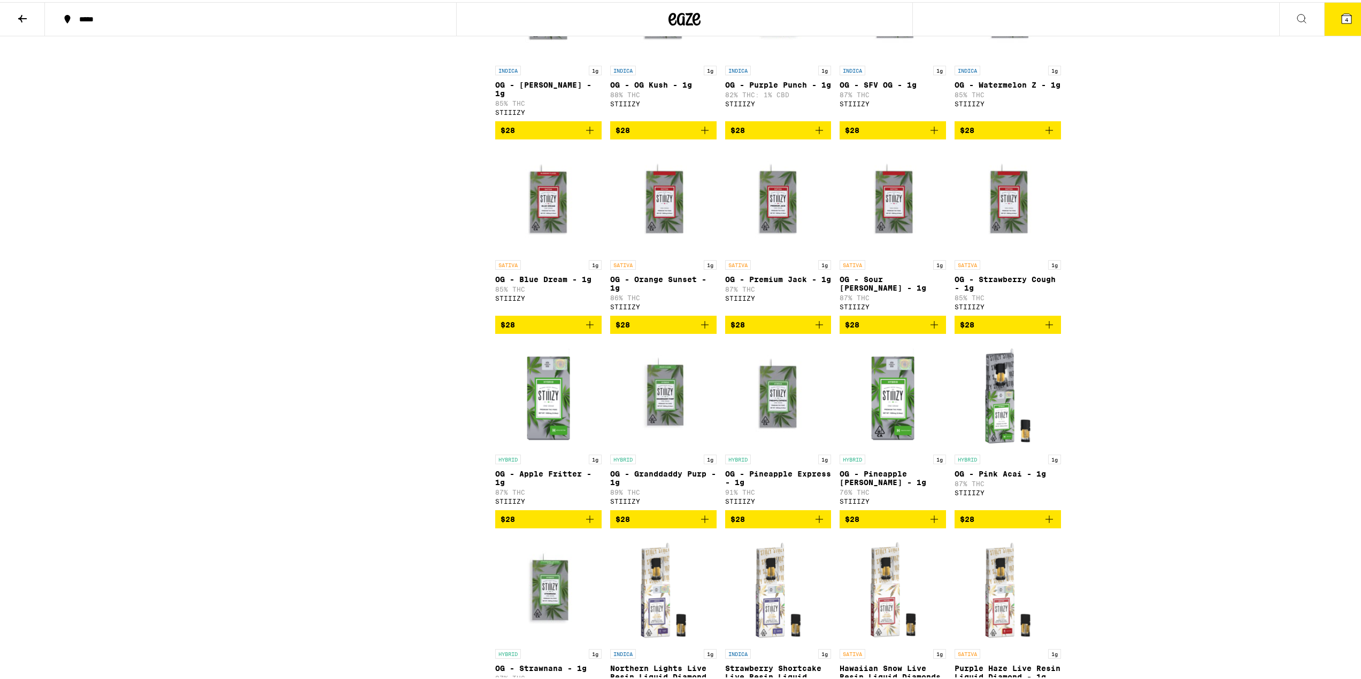
scroll to position [1016, 0]
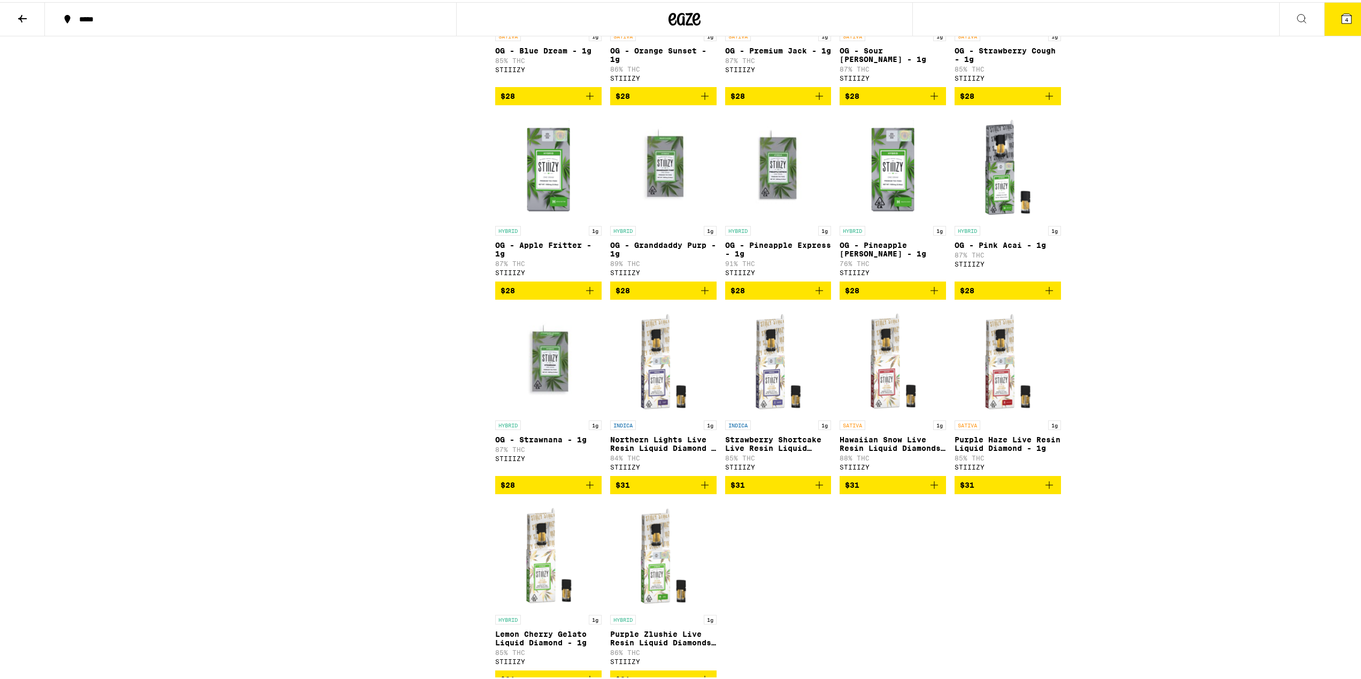
drag, startPoint x: 578, startPoint y: 316, endPoint x: 583, endPoint y: 306, distance: 11.0
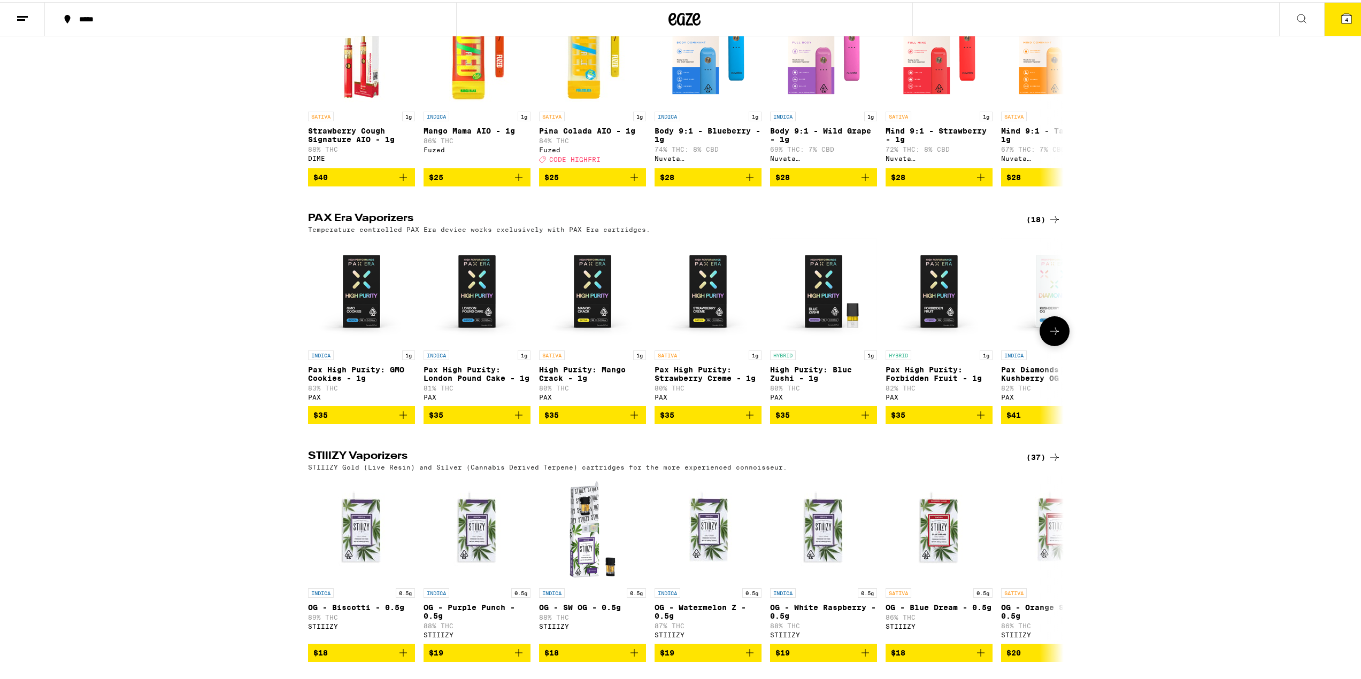
scroll to position [362, 0]
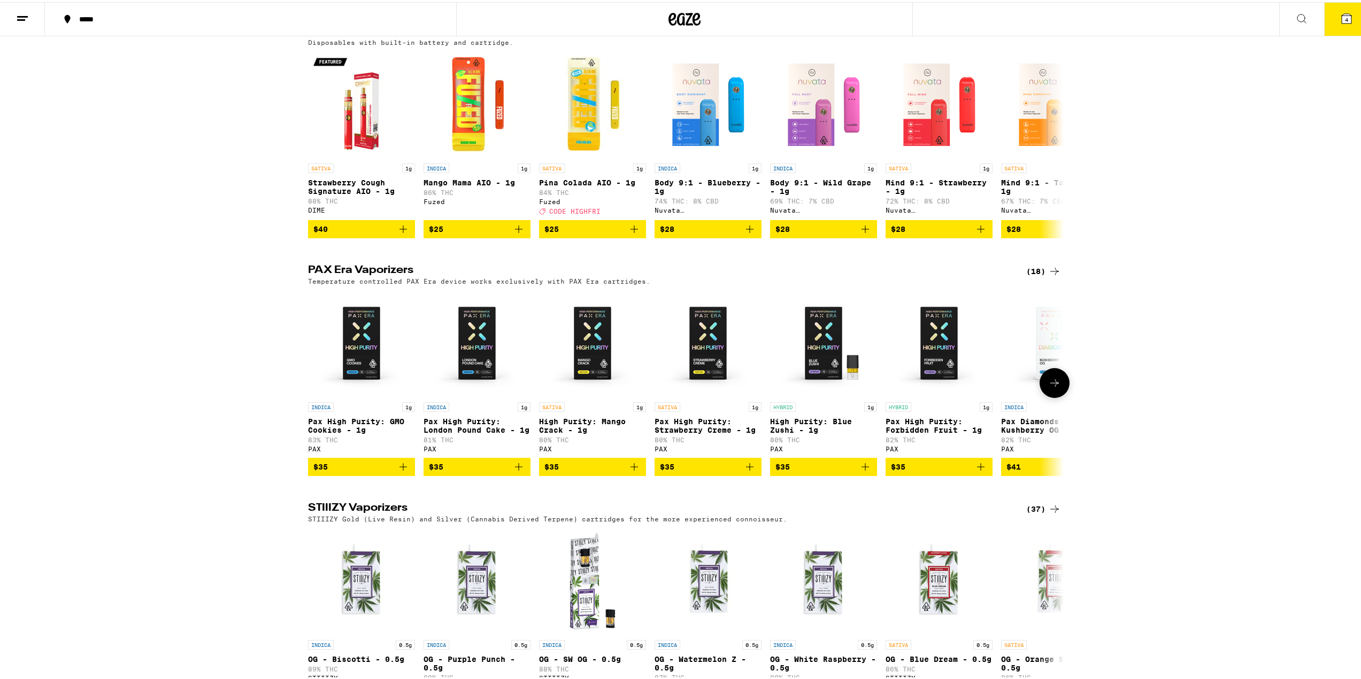
click at [1057, 396] on button at bounding box center [1054, 381] width 30 height 30
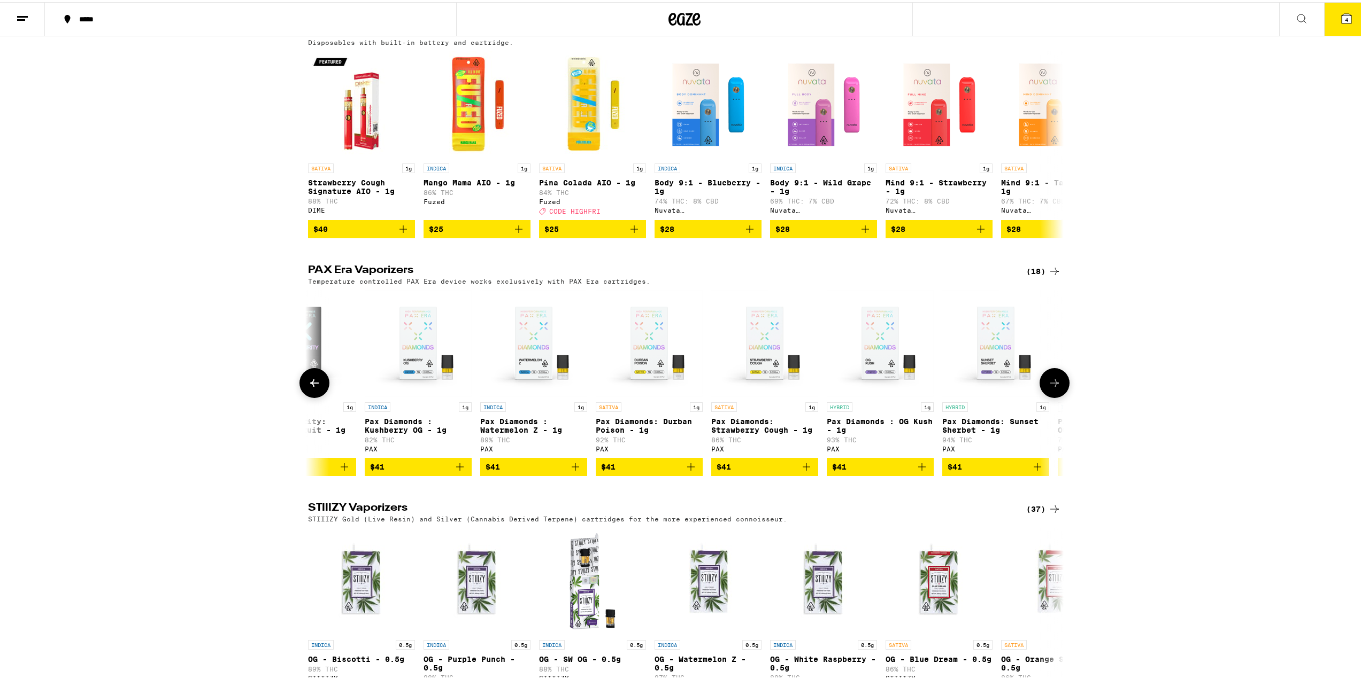
click at [1057, 396] on button at bounding box center [1054, 381] width 30 height 30
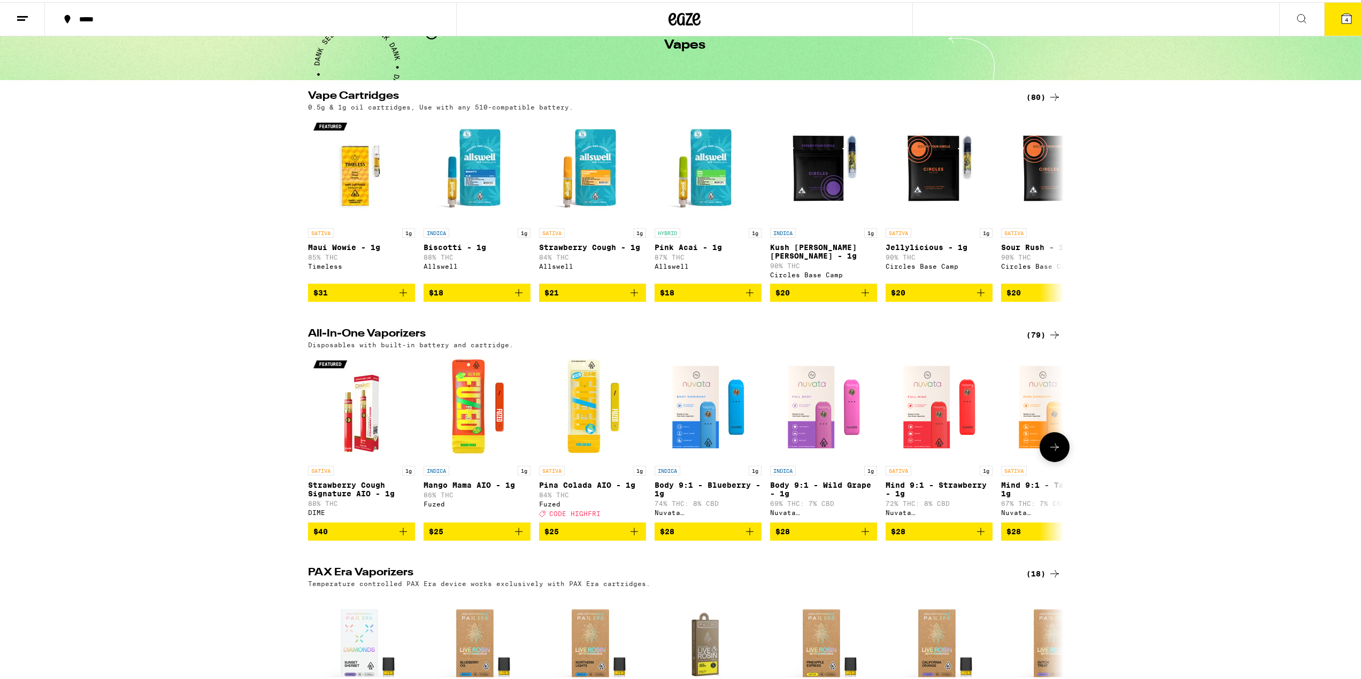
scroll to position [42, 0]
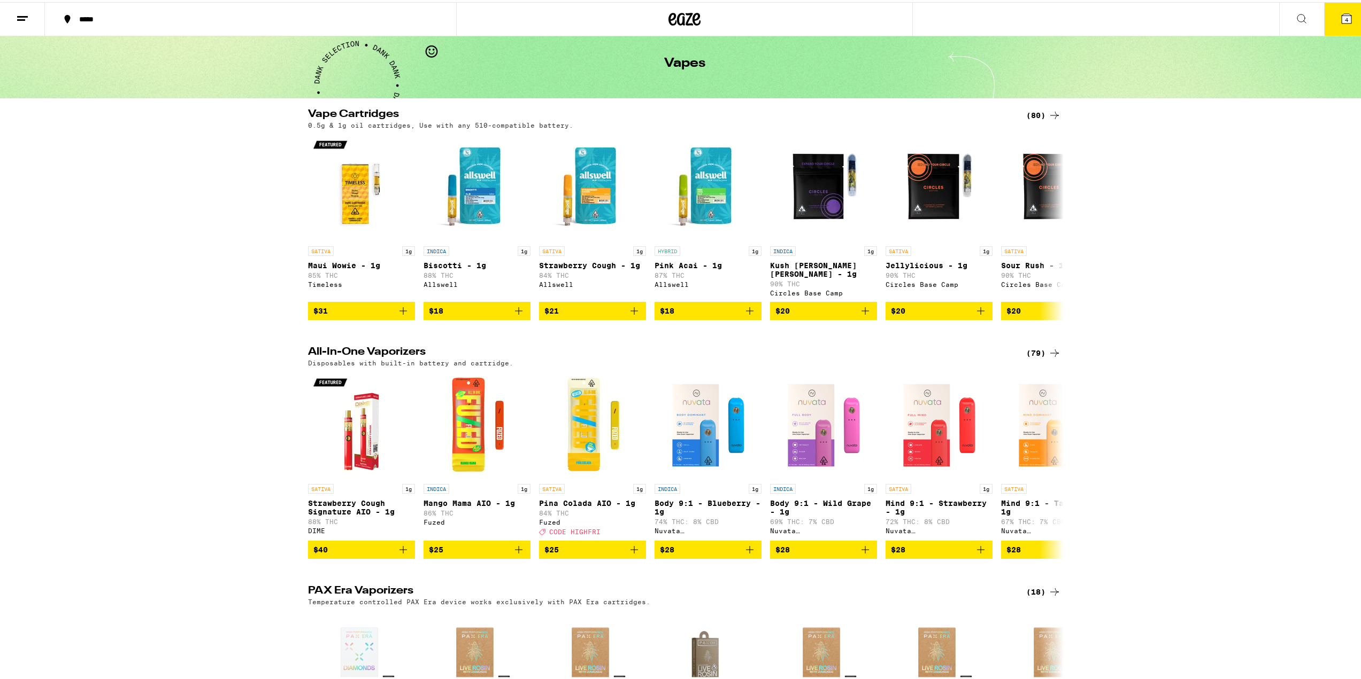
click at [1032, 349] on div "(79)" at bounding box center [1043, 351] width 35 height 13
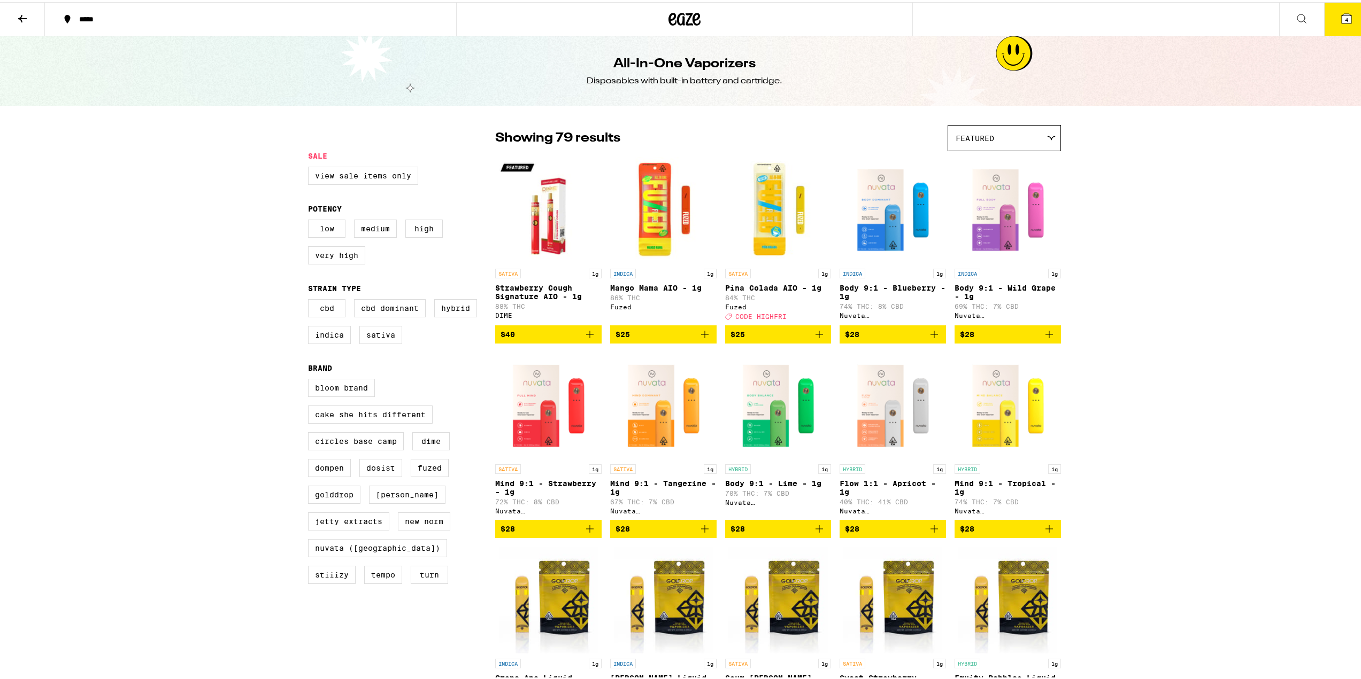
click at [970, 141] on span "Featured" at bounding box center [974, 136] width 38 height 9
click at [345, 256] on label "Very High" at bounding box center [336, 253] width 57 height 18
click at [311, 220] on input "Very High" at bounding box center [310, 219] width 1 height 1
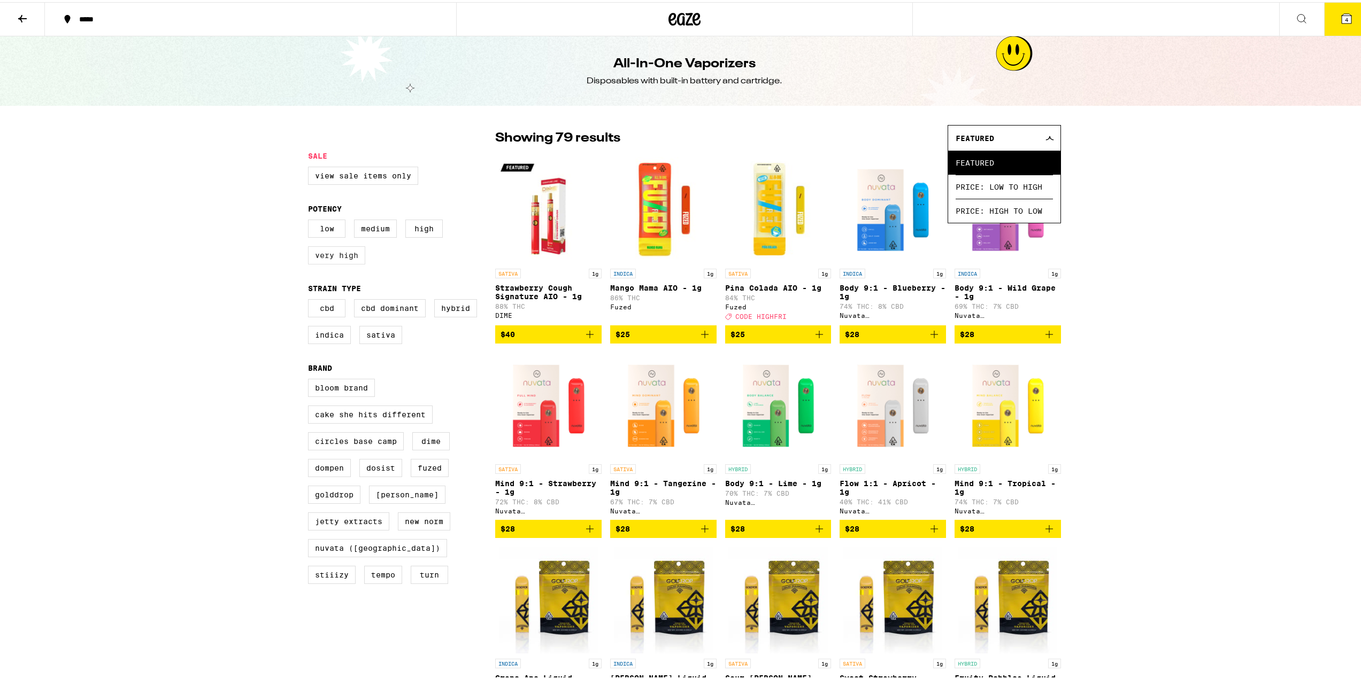
checkbox input "true"
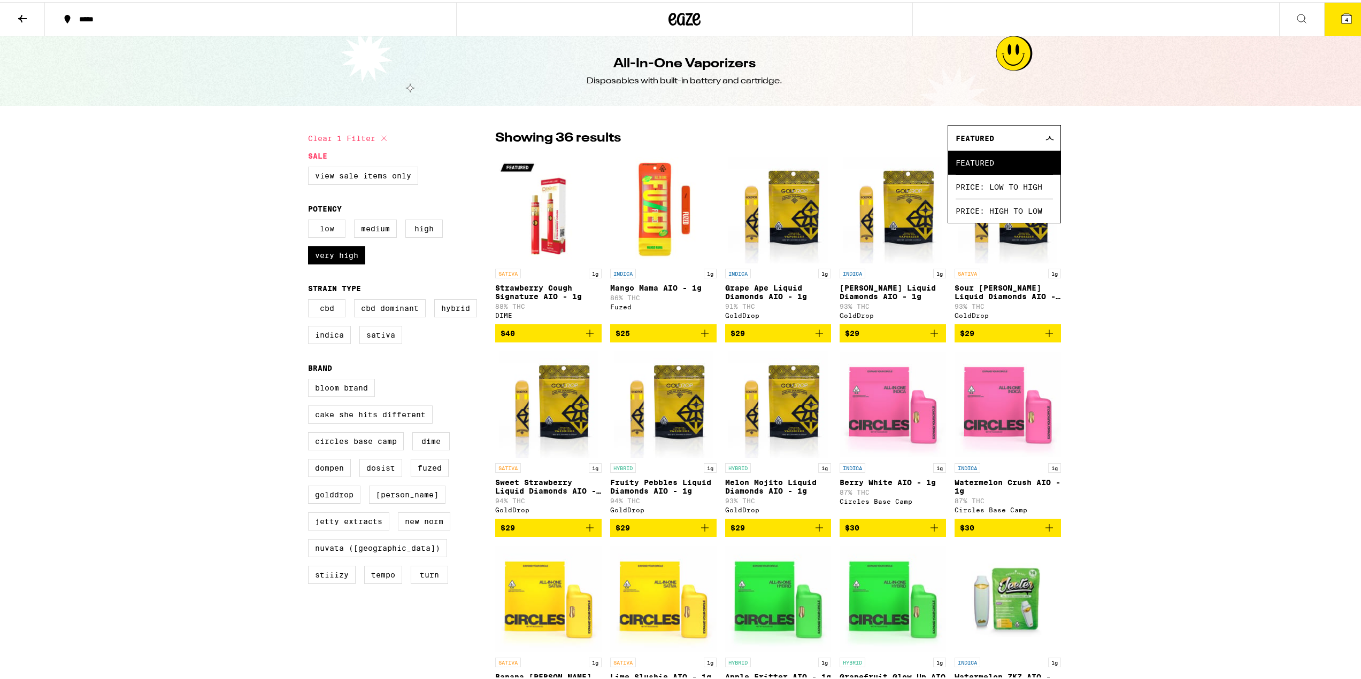
click at [330, 235] on label "Low" at bounding box center [326, 227] width 37 height 18
click at [311, 220] on input "Low" at bounding box center [310, 219] width 1 height 1
checkbox input "true"
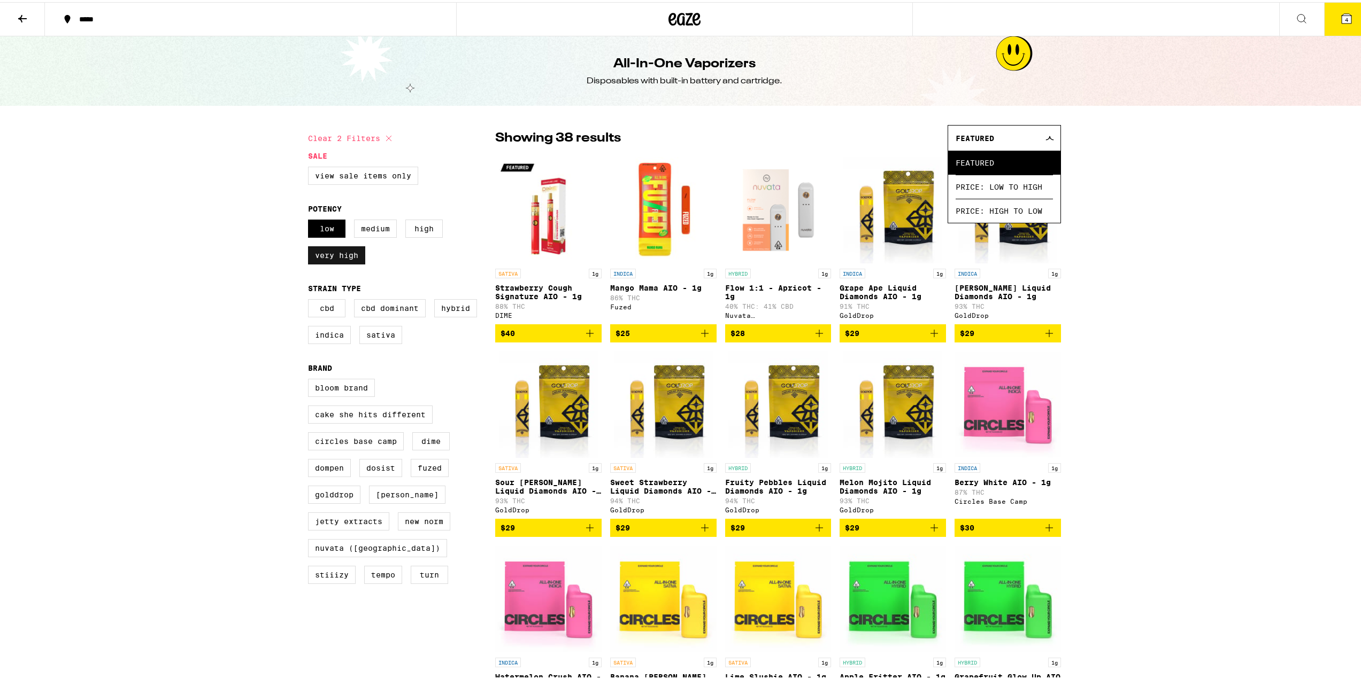
click at [330, 257] on label "Very High" at bounding box center [336, 253] width 57 height 18
click at [311, 220] on input "Very High" at bounding box center [310, 219] width 1 height 1
checkbox input "false"
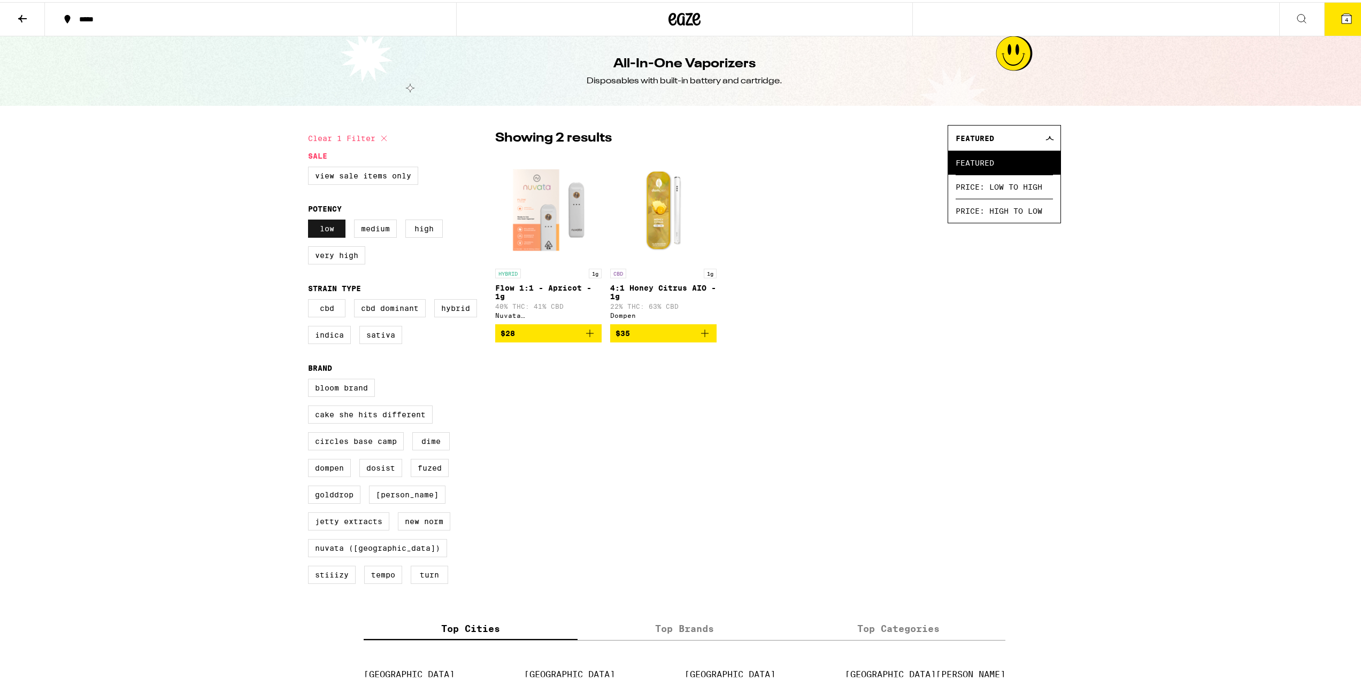
drag, startPoint x: 325, startPoint y: 235, endPoint x: 340, endPoint y: 234, distance: 15.1
click at [325, 235] on label "Low" at bounding box center [326, 227] width 37 height 18
click at [311, 220] on input "Low" at bounding box center [310, 219] width 1 height 1
checkbox input "false"
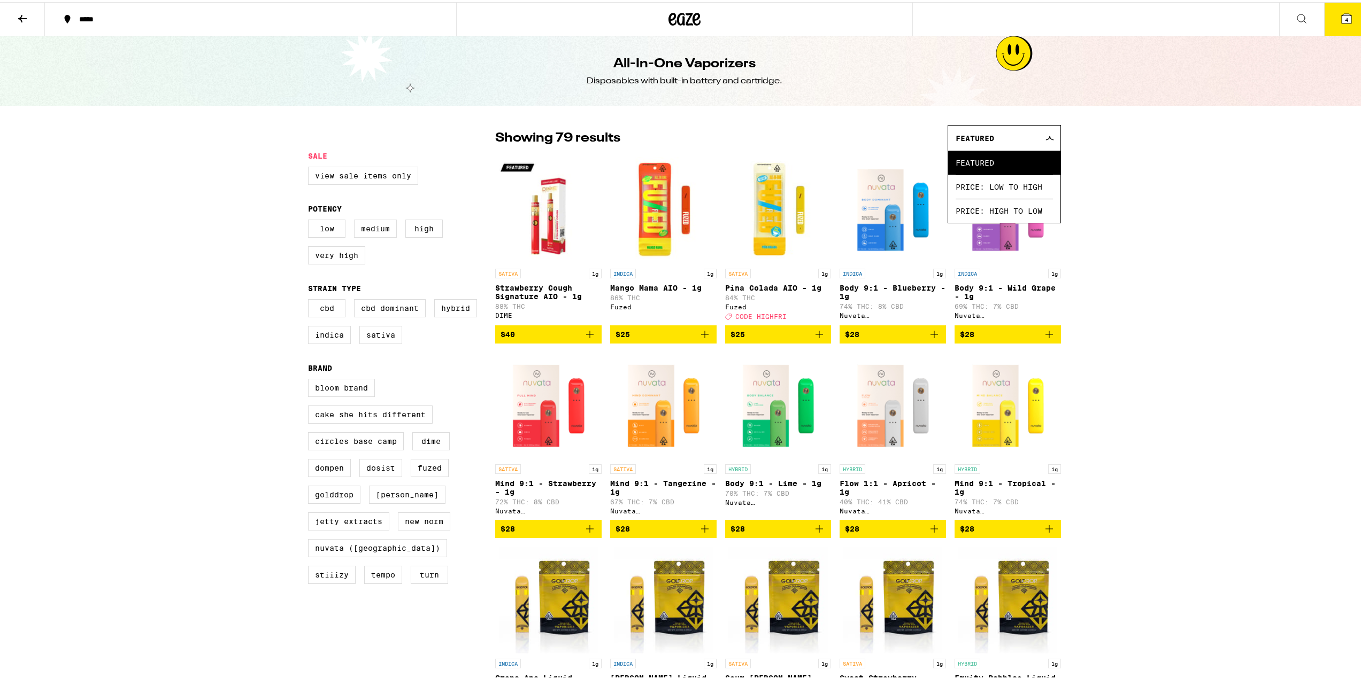
click at [367, 234] on label "Medium" at bounding box center [375, 227] width 43 height 18
click at [311, 220] on input "Medium" at bounding box center [310, 219] width 1 height 1
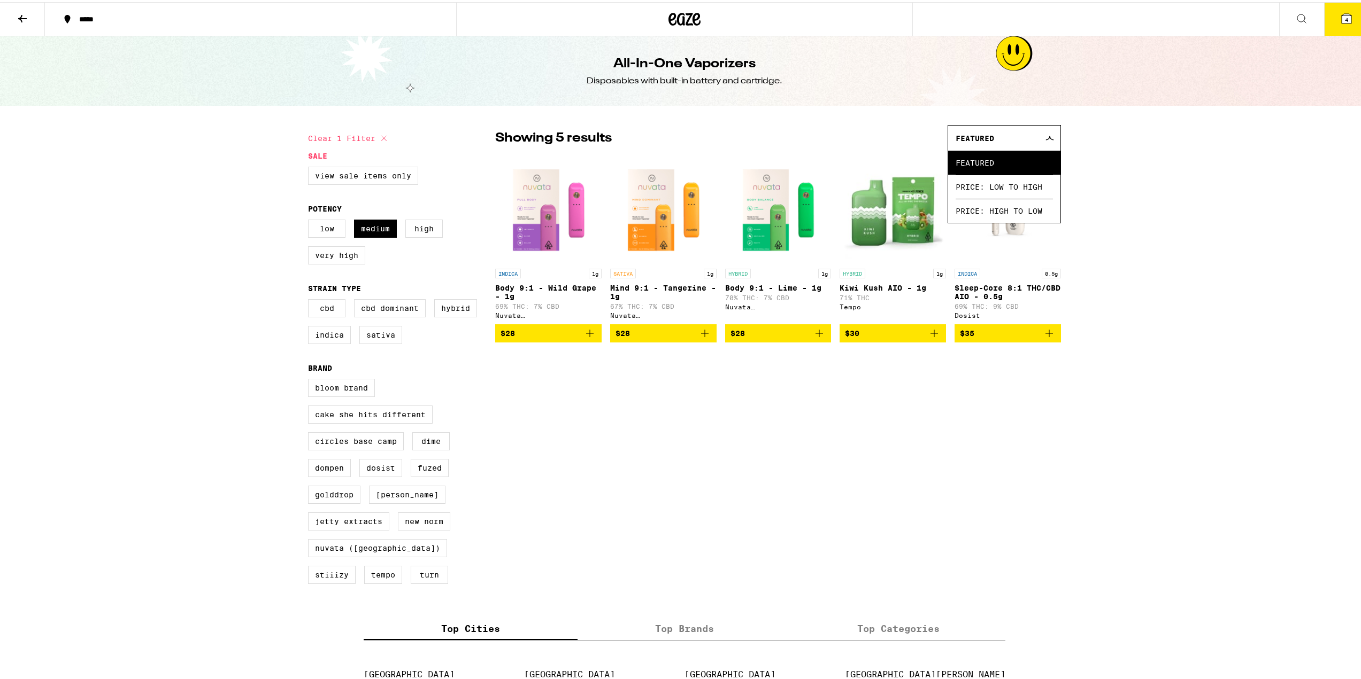
click at [1138, 275] on div "***** ***** 4 All-In-One Vaporizers Disposables with built-in battery and cartr…" at bounding box center [684, 479] width 1369 height 959
click at [1184, 302] on div "***** ***** 4 All-In-One Vaporizers Disposables with built-in battery and cartr…" at bounding box center [684, 479] width 1369 height 959
drag, startPoint x: 372, startPoint y: 230, endPoint x: 393, endPoint y: 230, distance: 21.4
click at [373, 230] on label "Medium" at bounding box center [375, 227] width 43 height 18
click at [311, 220] on input "Medium" at bounding box center [310, 219] width 1 height 1
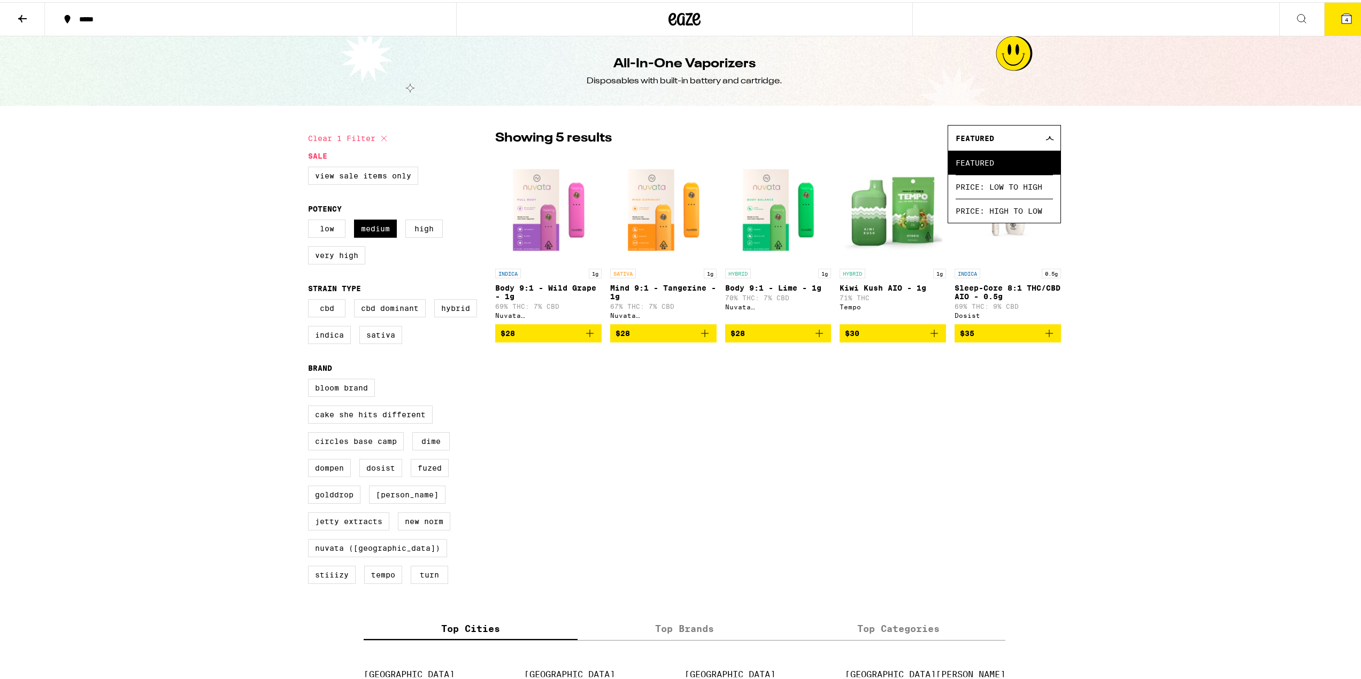
checkbox input "false"
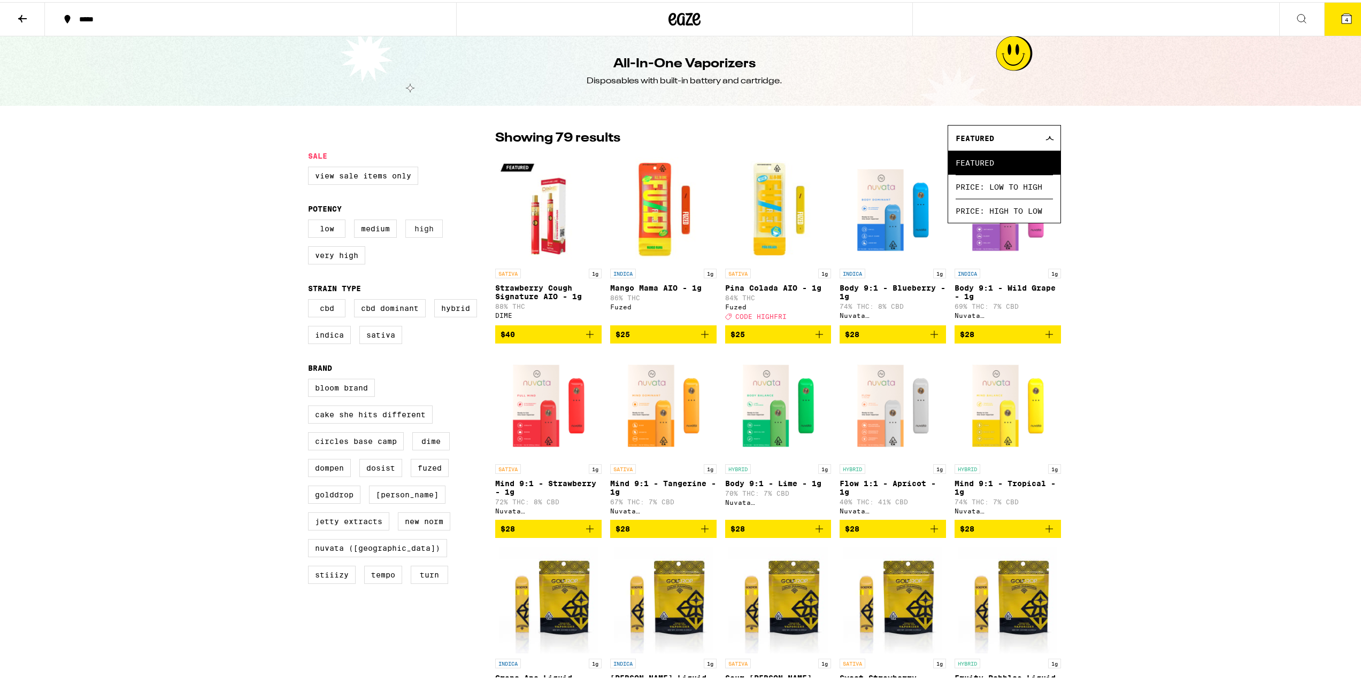
click at [413, 229] on label "High" at bounding box center [423, 227] width 37 height 18
click at [311, 220] on input "High" at bounding box center [310, 219] width 1 height 1
checkbox input "true"
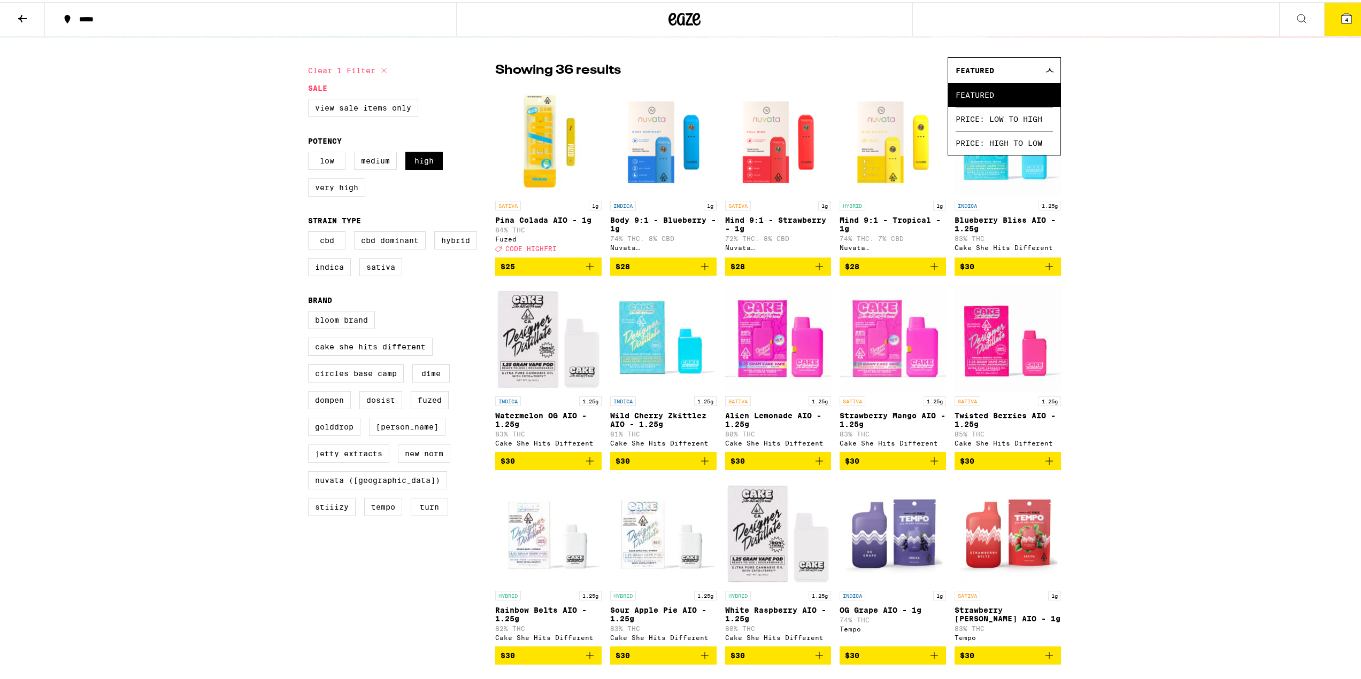
scroll to position [53, 0]
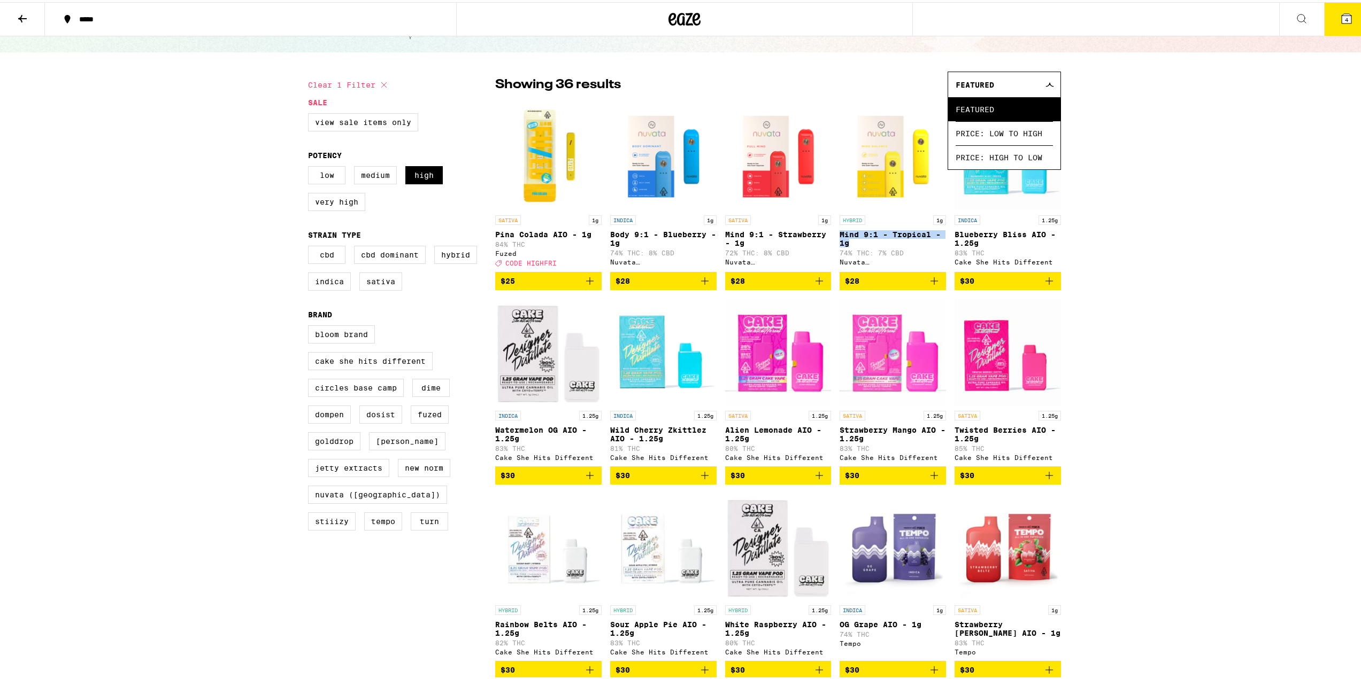
drag, startPoint x: 836, startPoint y: 231, endPoint x: 865, endPoint y: 243, distance: 31.5
copy p "Mind 9:1 - Tropical - 1g"
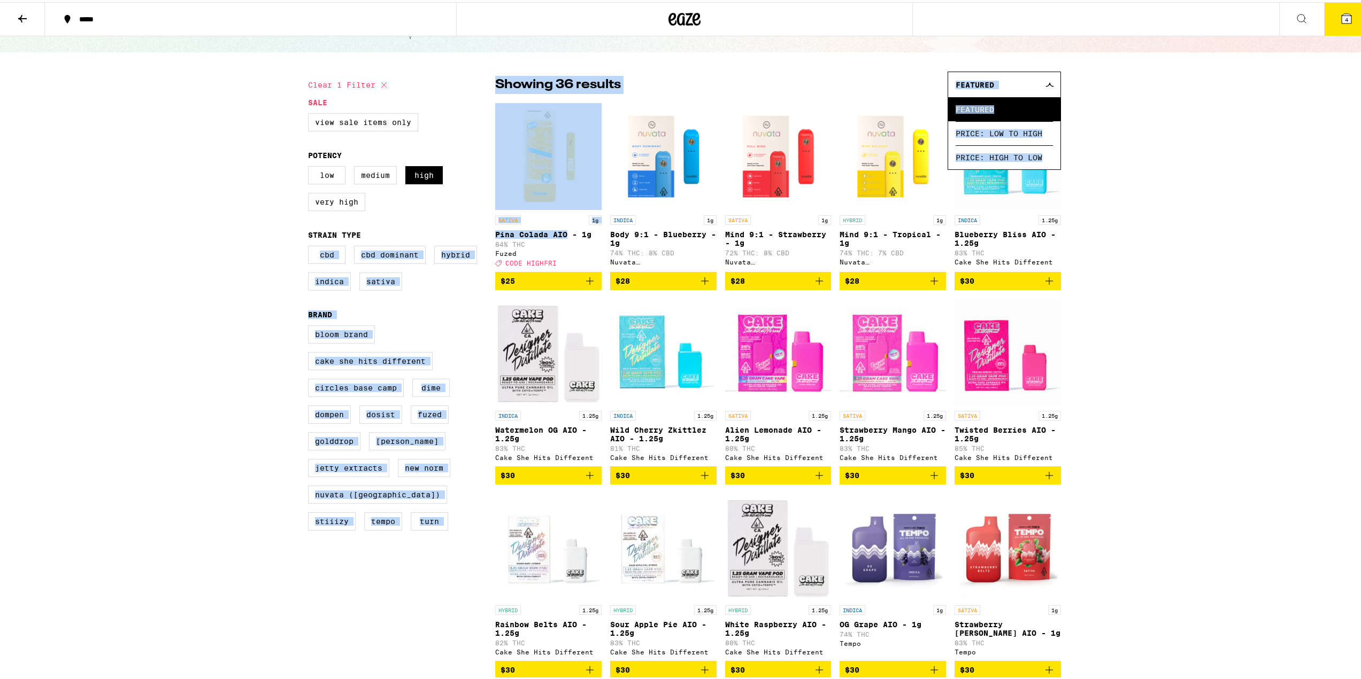
drag, startPoint x: 488, startPoint y: 236, endPoint x: 525, endPoint y: 234, distance: 36.9
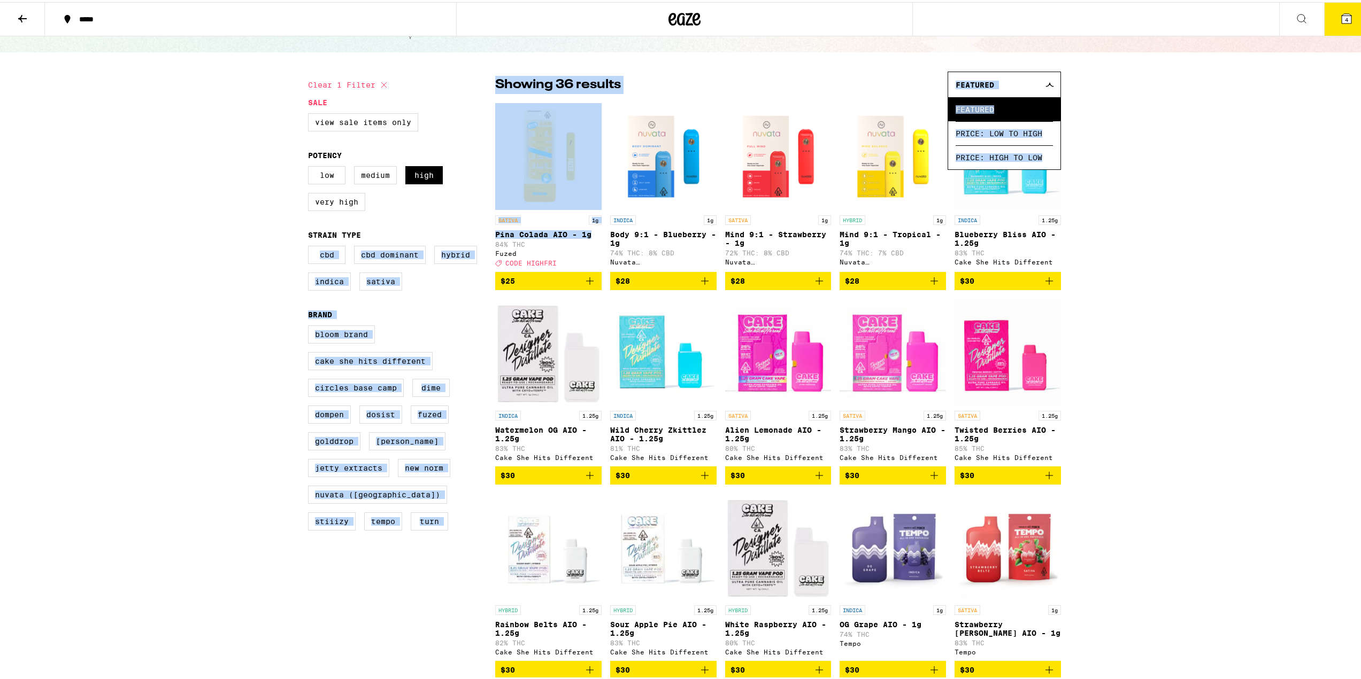
drag, startPoint x: 490, startPoint y: 234, endPoint x: 586, endPoint y: 237, distance: 95.7
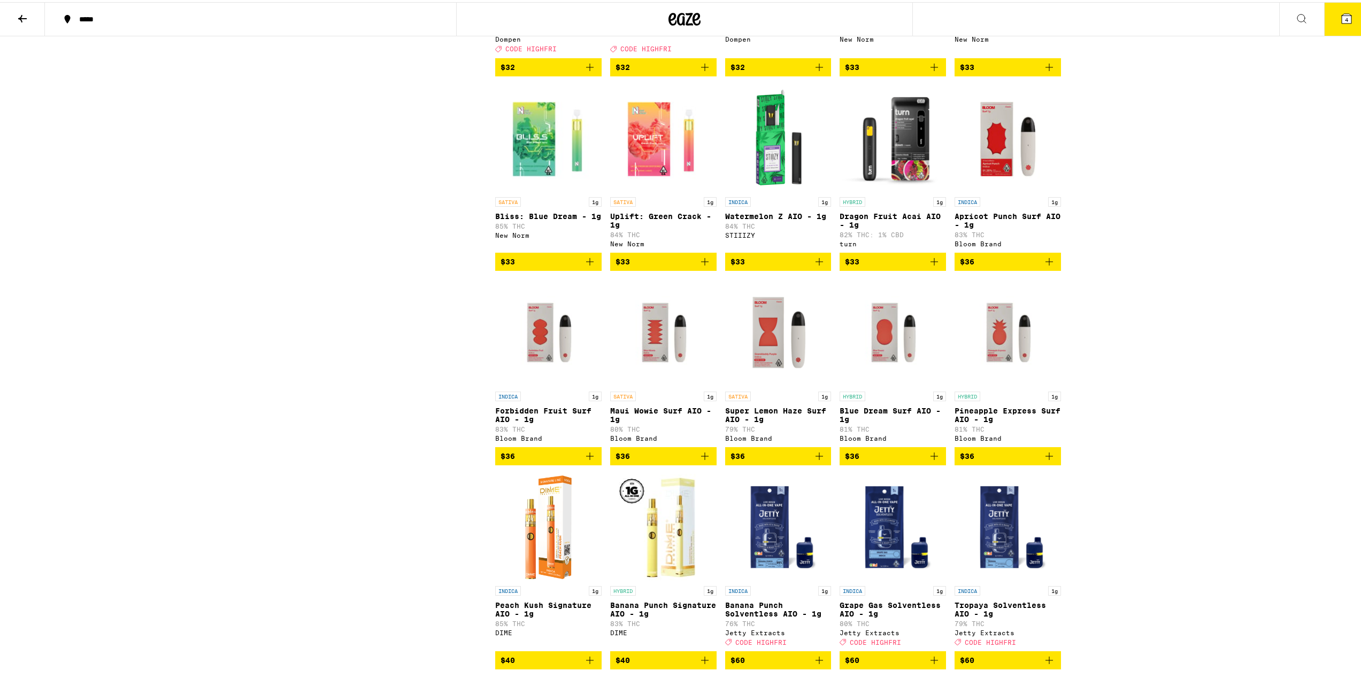
scroll to position [748, 0]
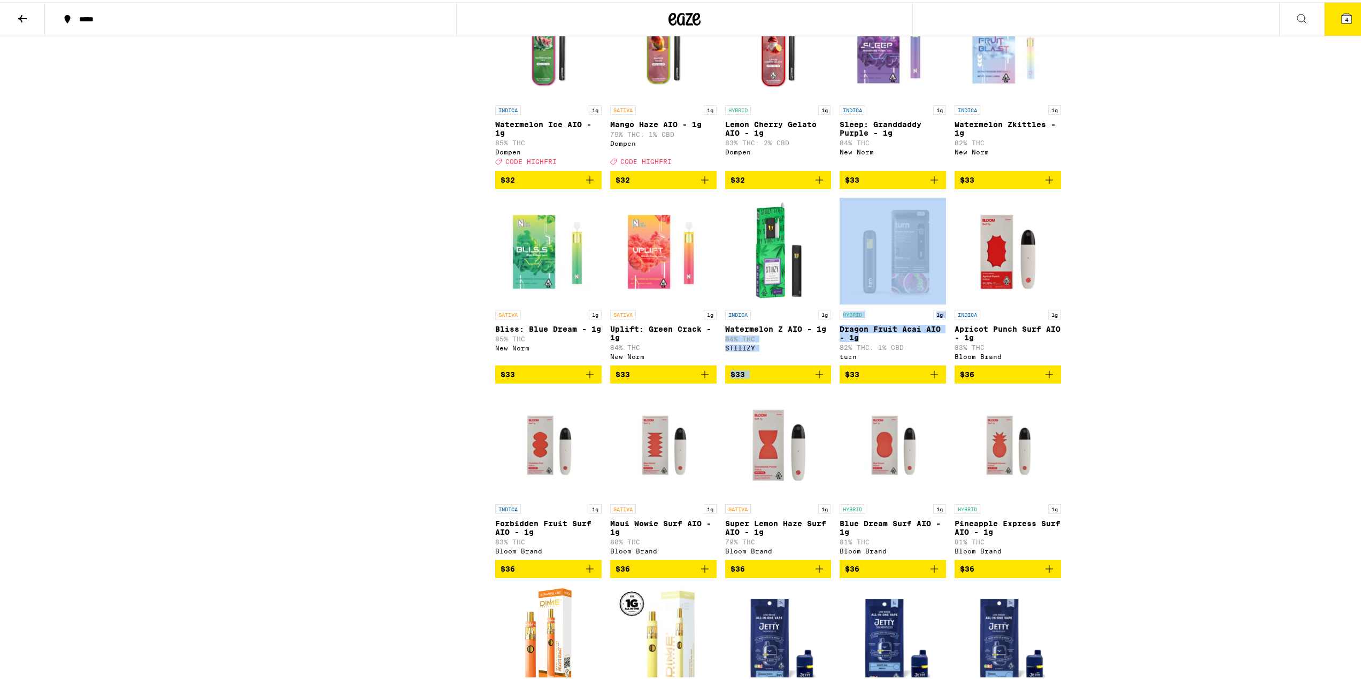
drag, startPoint x: 829, startPoint y: 354, endPoint x: 895, endPoint y: 364, distance: 67.6
click at [895, 364] on div "SATIVA 1g Pina Colada AIO - 1g 84% THC Fuzed Deal Created with Sketch. CODE HIG…" at bounding box center [778, 190] width 566 height 1569
copy div "84% THC STIIIZY $33 HYBRID 1g Dragon Fruit Acai AIO - 1g"
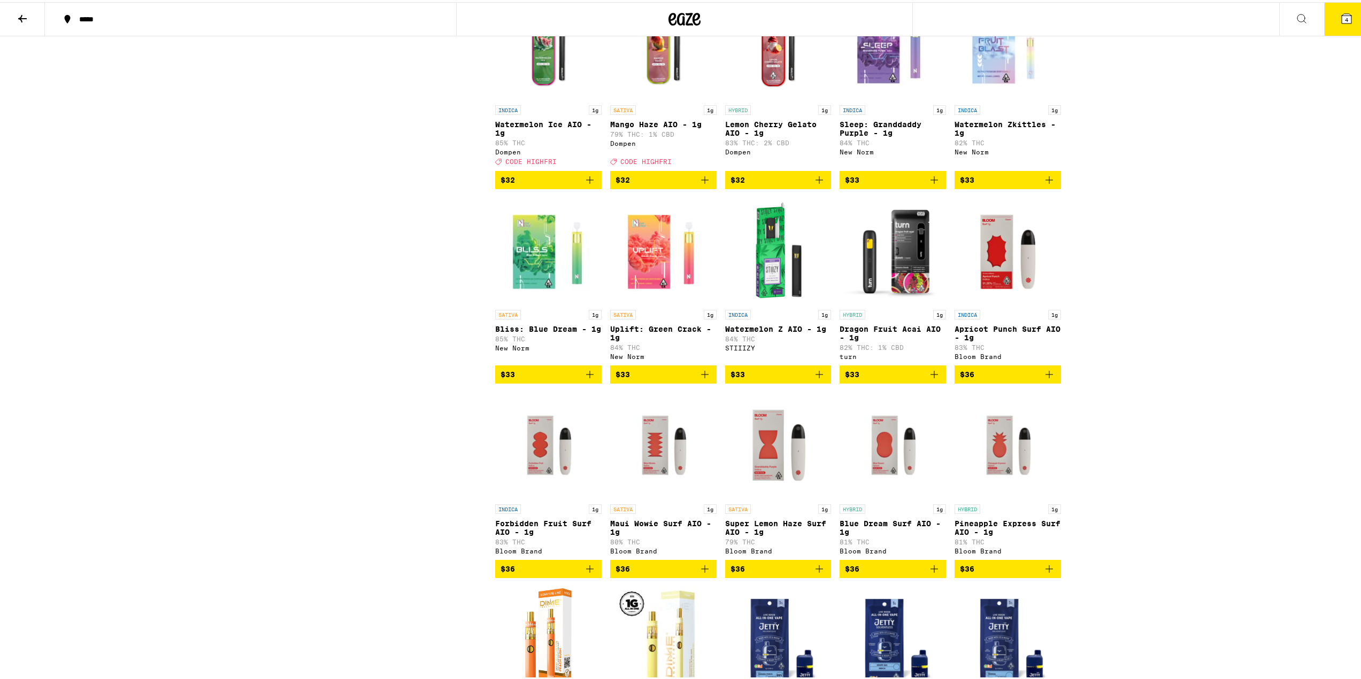
click at [1231, 437] on div "***** ***** 4 All-In-One Vaporizers Disposables with built-in battery and cartr…" at bounding box center [684, 305] width 1369 height 2107
drag, startPoint x: 831, startPoint y: 352, endPoint x: 877, endPoint y: 362, distance: 46.7
click at [877, 362] on div "SATIVA 1g Pina Colada AIO - 1g 84% THC Fuzed Deal Created with Sketch. CODE HIG…" at bounding box center [778, 190] width 566 height 1569
copy p "Dragon Fruit Acai AIO - 1g"
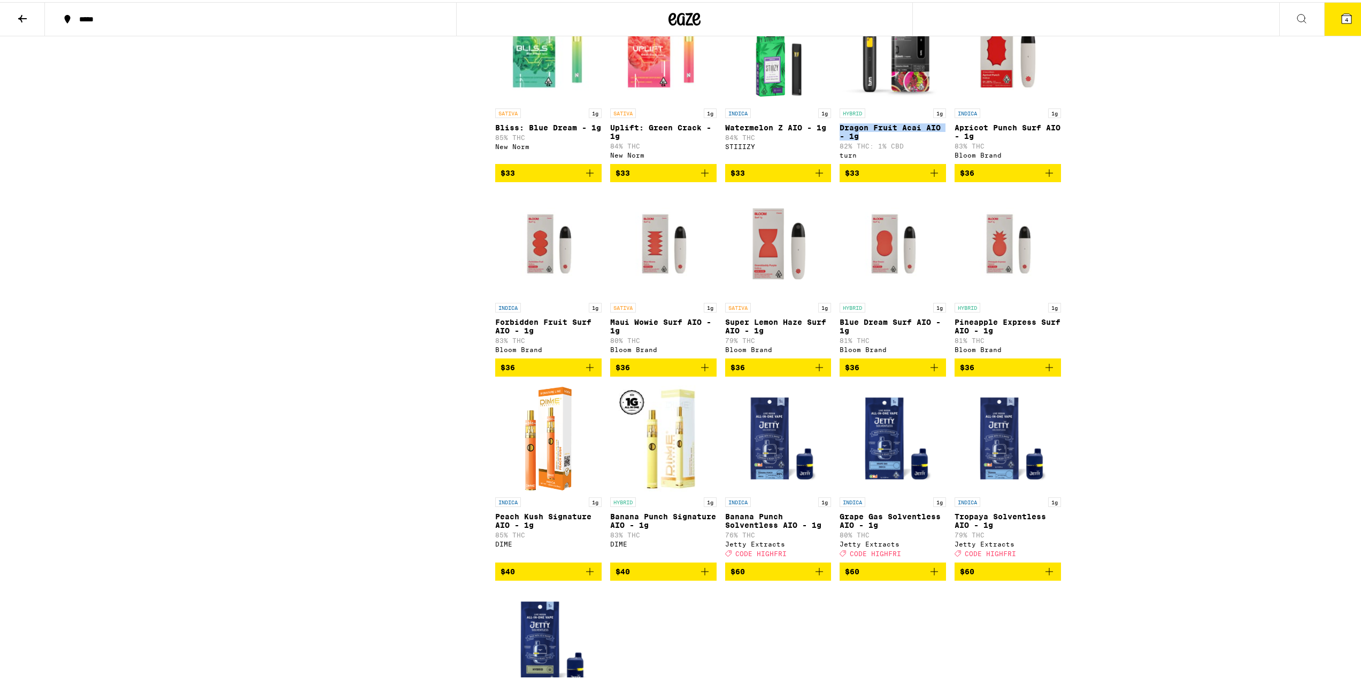
scroll to position [1016, 0]
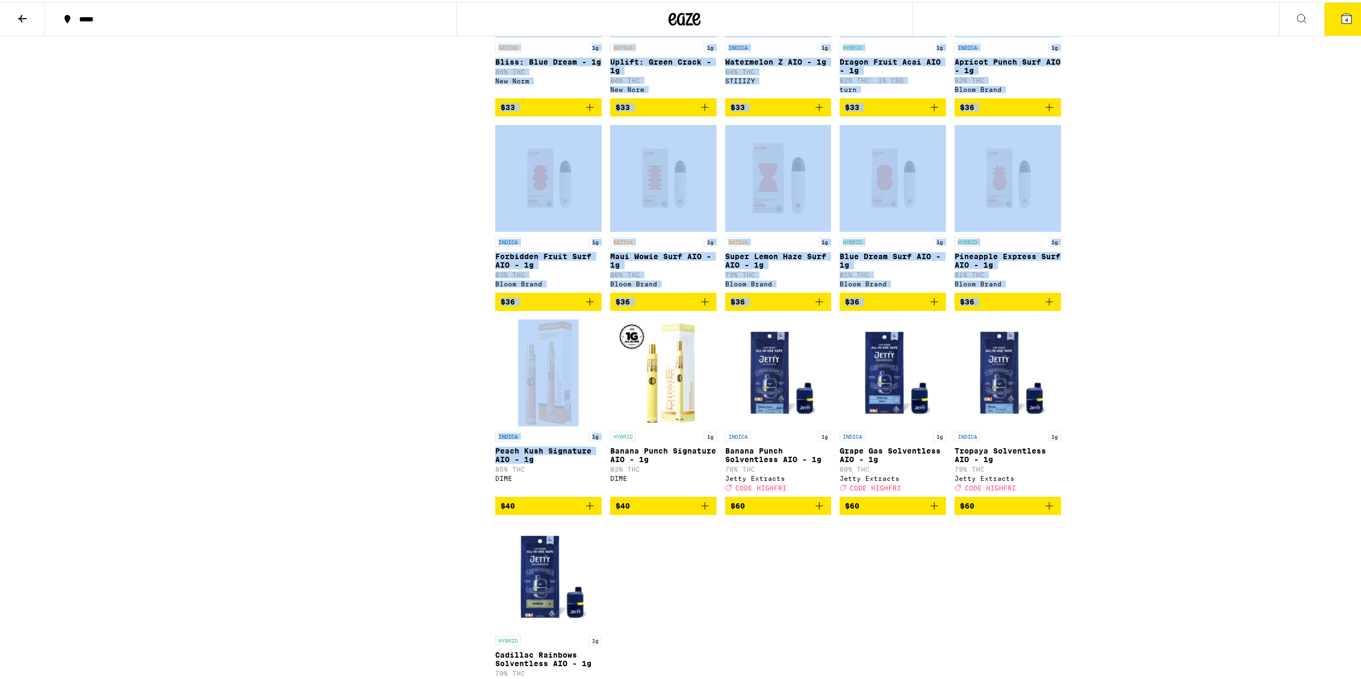
drag, startPoint x: 493, startPoint y: 488, endPoint x: 548, endPoint y: 497, distance: 56.3
drag, startPoint x: 466, startPoint y: 494, endPoint x: 479, endPoint y: 494, distance: 13.4
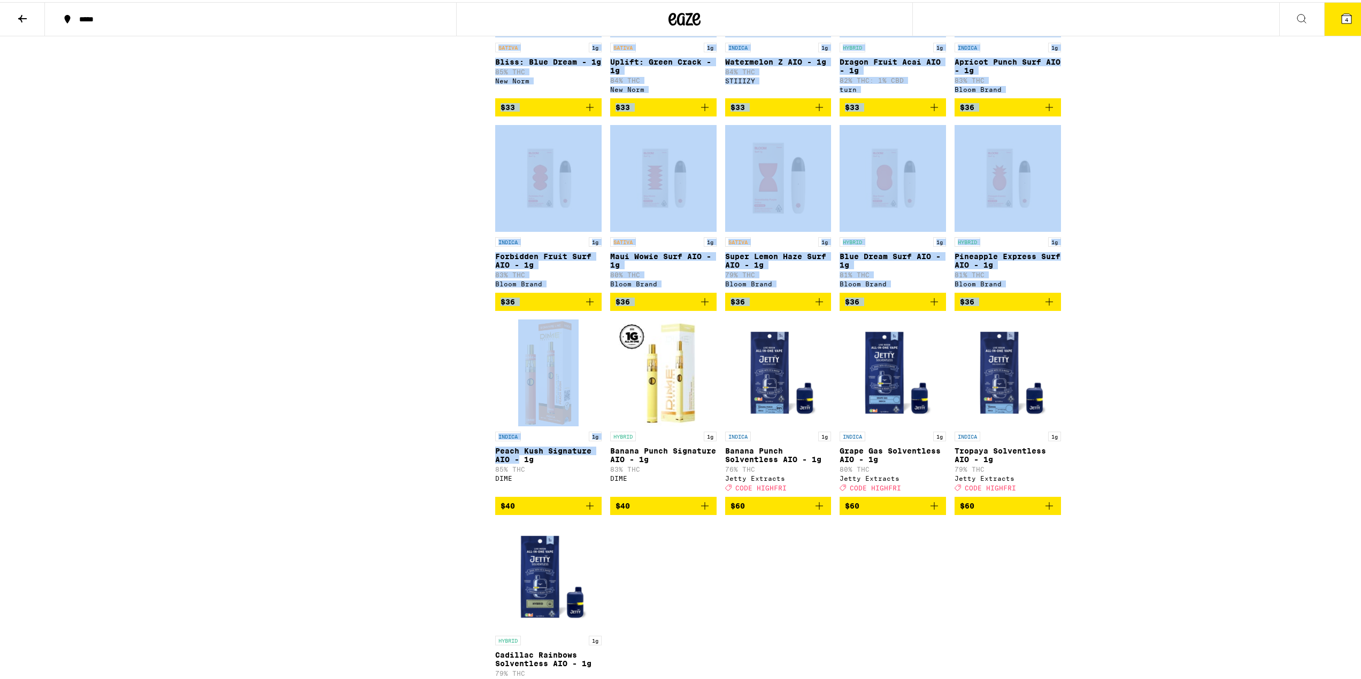
drag, startPoint x: 488, startPoint y: 486, endPoint x: 514, endPoint y: 493, distance: 27.1
drag, startPoint x: 490, startPoint y: 485, endPoint x: 532, endPoint y: 495, distance: 42.8
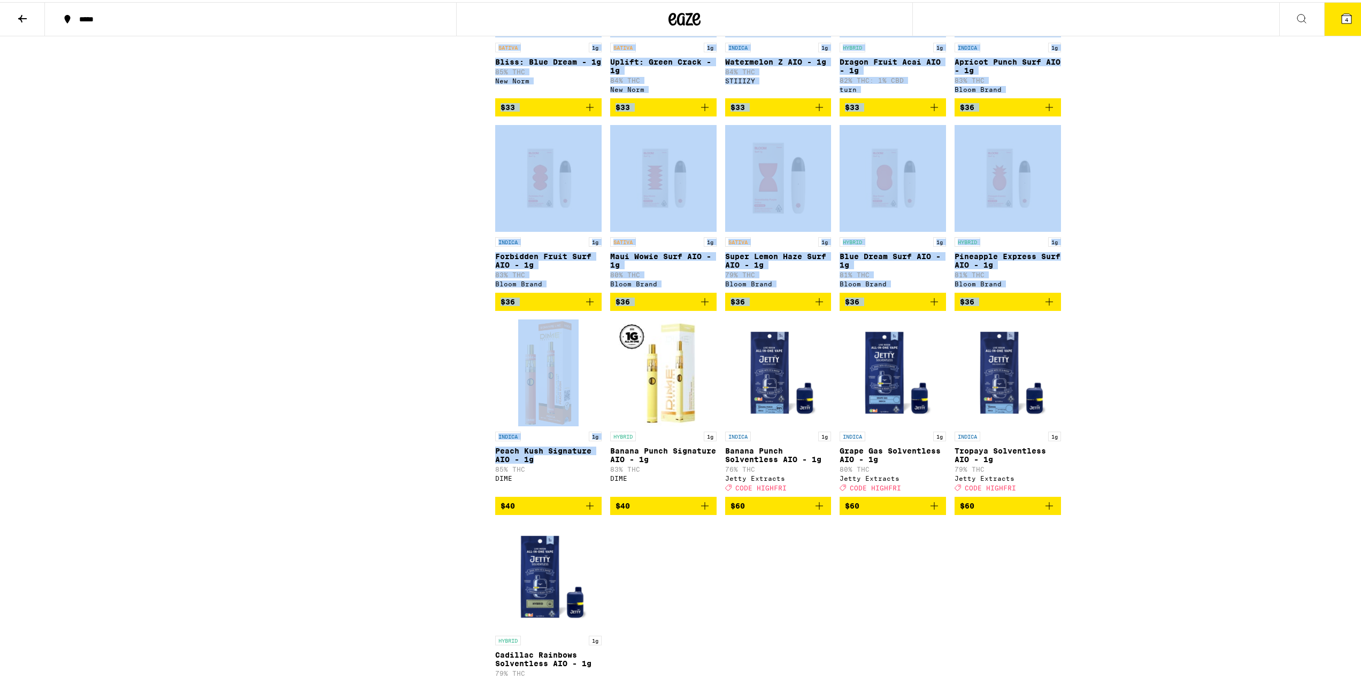
drag, startPoint x: 439, startPoint y: 555, endPoint x: 445, endPoint y: 545, distance: 11.6
drag, startPoint x: 490, startPoint y: 489, endPoint x: 530, endPoint y: 494, distance: 40.5
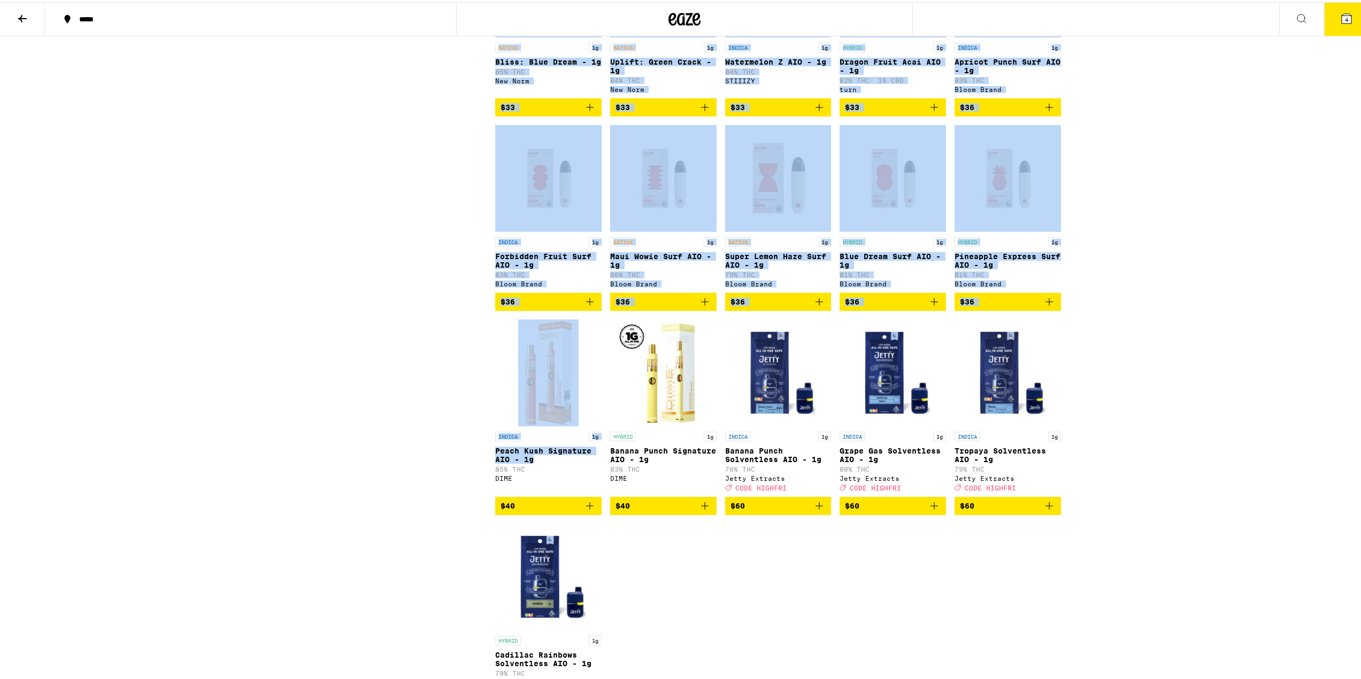
copy div "Showing 36 results Featured Featured Price: Low to High Price: High to Low SATI…"
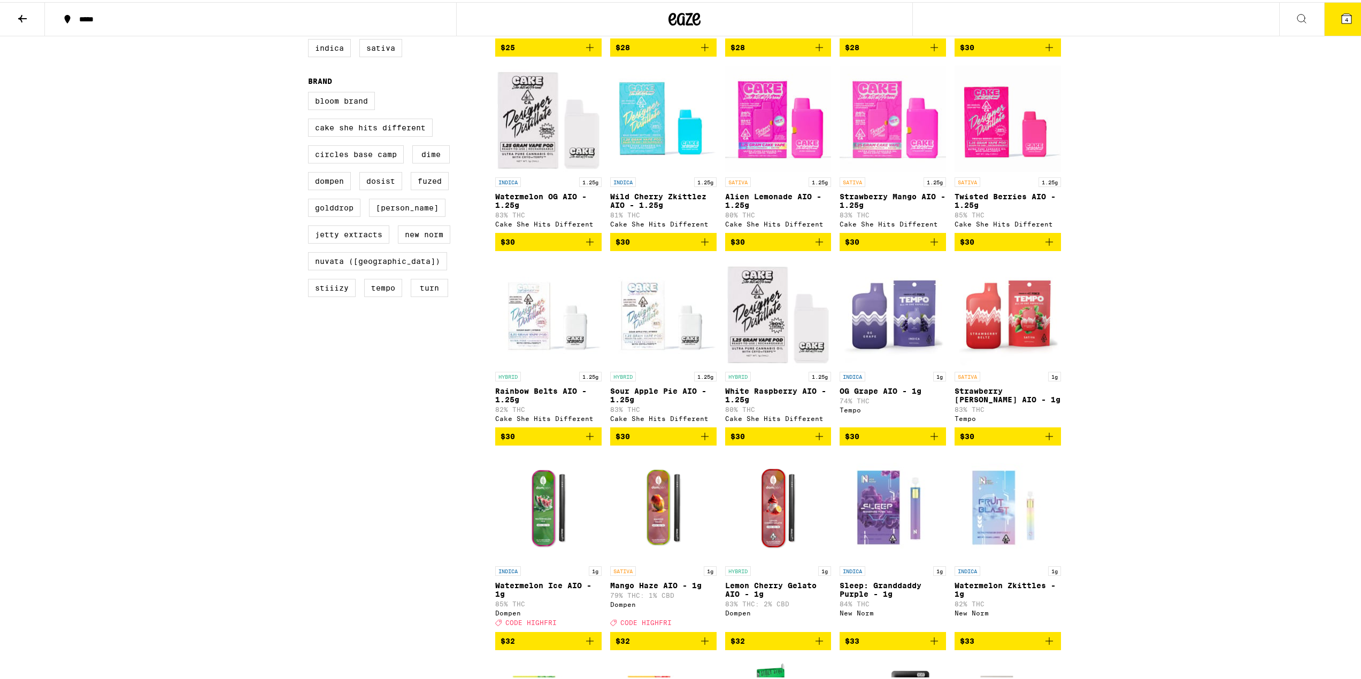
scroll to position [0, 0]
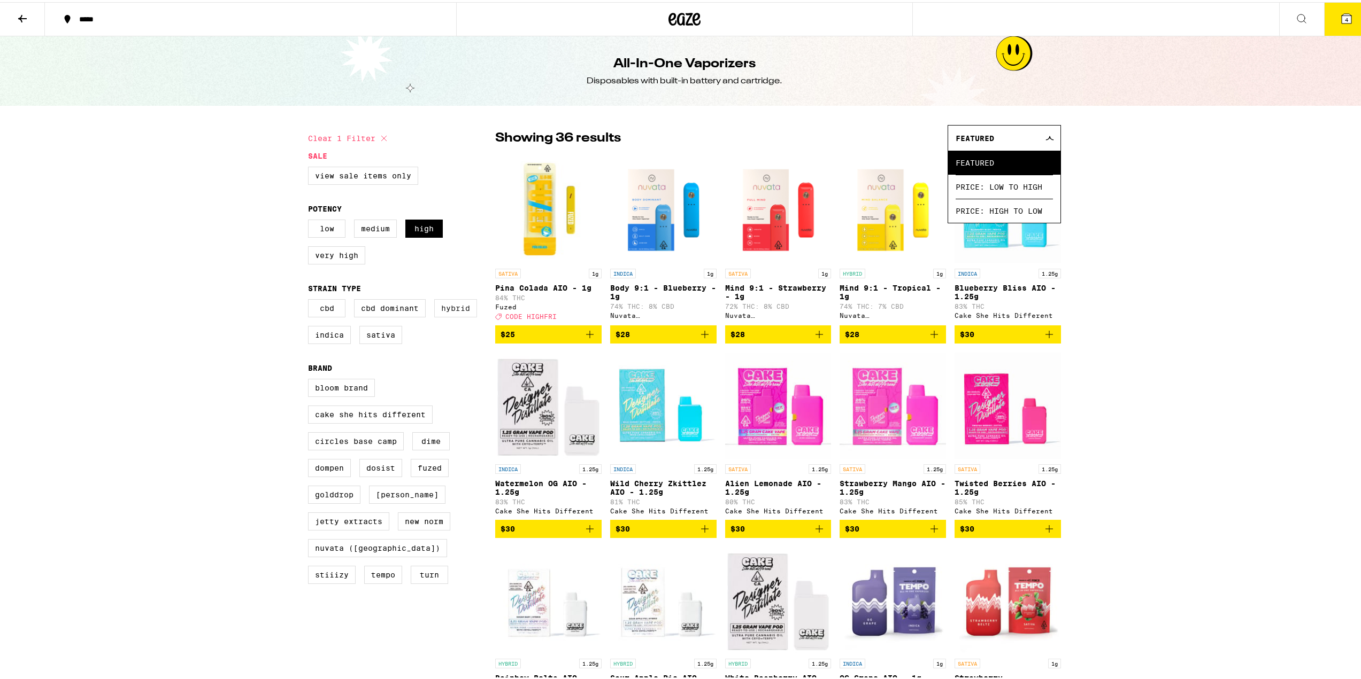
click at [442, 315] on label "Hybrid" at bounding box center [455, 306] width 43 height 18
click at [311, 299] on input "Hybrid" at bounding box center [310, 299] width 1 height 1
checkbox input "true"
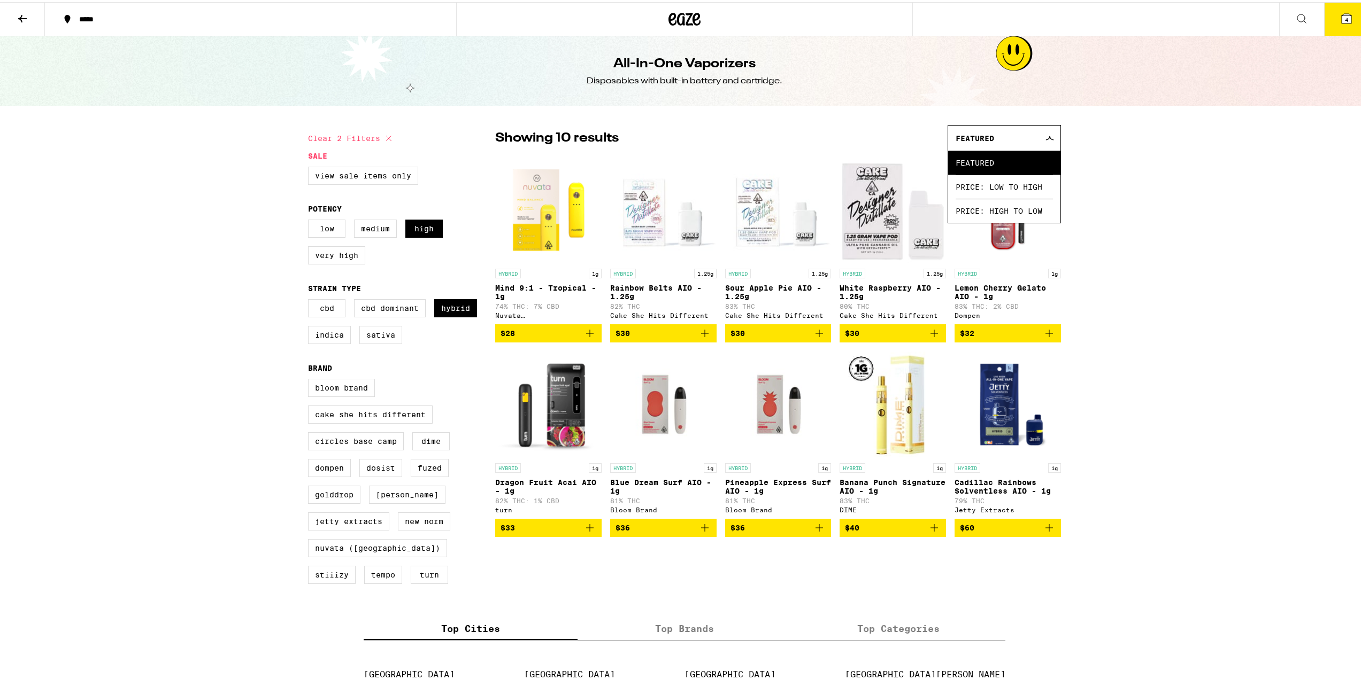
click at [1151, 500] on div "***** ***** 4 All-In-One Vaporizers Disposables with built-in battery and cartr…" at bounding box center [684, 479] width 1369 height 959
drag, startPoint x: 1171, startPoint y: 320, endPoint x: 823, endPoint y: 351, distance: 349.3
click at [1171, 321] on div "***** ***** 4 All-In-One Vaporizers Disposables with built-in battery and cartr…" at bounding box center [684, 479] width 1369 height 959
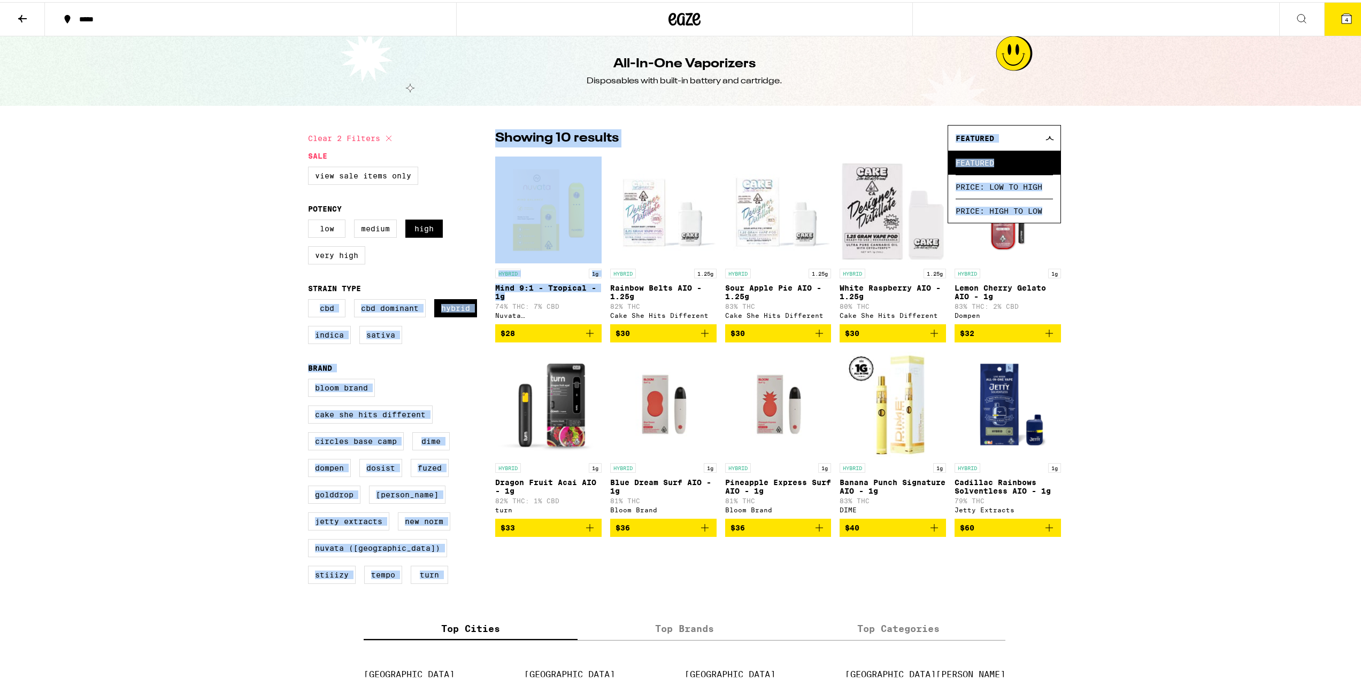
drag, startPoint x: 490, startPoint y: 287, endPoint x: 512, endPoint y: 299, distance: 24.7
click at [512, 299] on div "Clear 2 filters Sale View Sale Items Only Potency Low Medium High Very High Str…" at bounding box center [684, 356] width 770 height 485
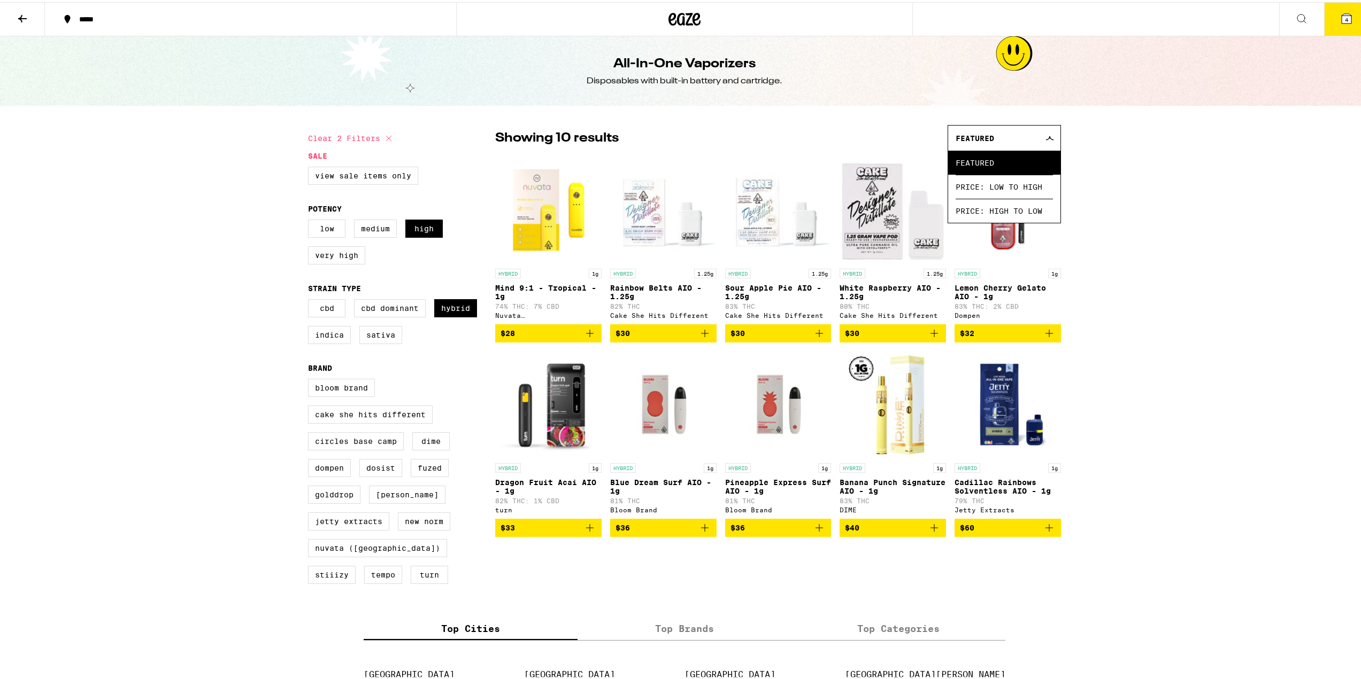
click at [1256, 378] on div "***** ***** 4 All-In-One Vaporizers Disposables with built-in battery and cartr…" at bounding box center [684, 479] width 1369 height 959
click at [166, 187] on div "***** ***** 4 All-In-One Vaporizers Disposables with built-in battery and cartr…" at bounding box center [684, 479] width 1369 height 959
click at [1248, 312] on div "***** ***** 4 All-In-One Vaporizers Disposables with built-in battery and cartr…" at bounding box center [684, 479] width 1369 height 959
